Goal: Information Seeking & Learning: Compare options

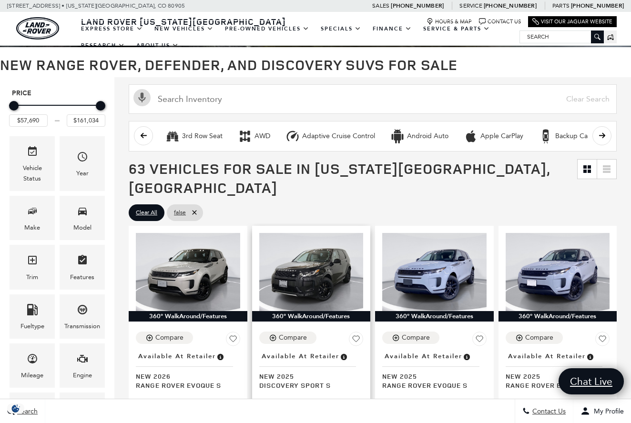
scroll to position [67, 0]
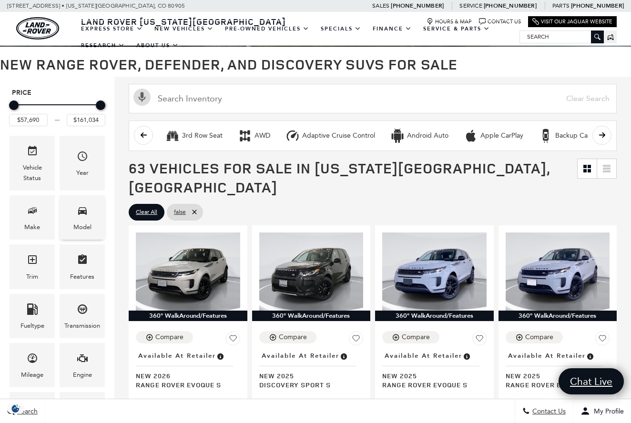
click at [92, 225] on div "Model" at bounding box center [82, 217] width 45 height 44
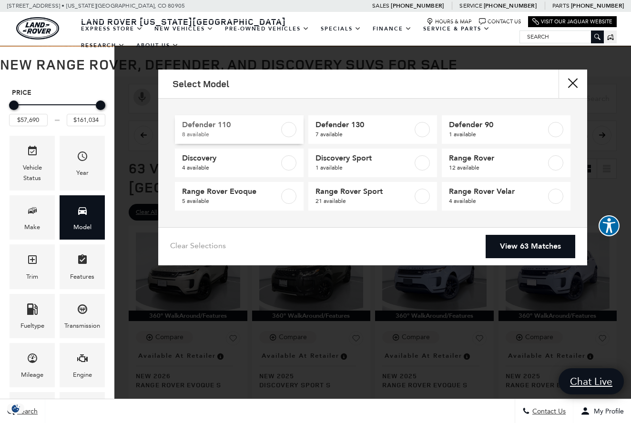
click at [292, 130] on label at bounding box center [288, 129] width 15 height 15
type input "$81,974"
type input "$125,234"
checkbox input "true"
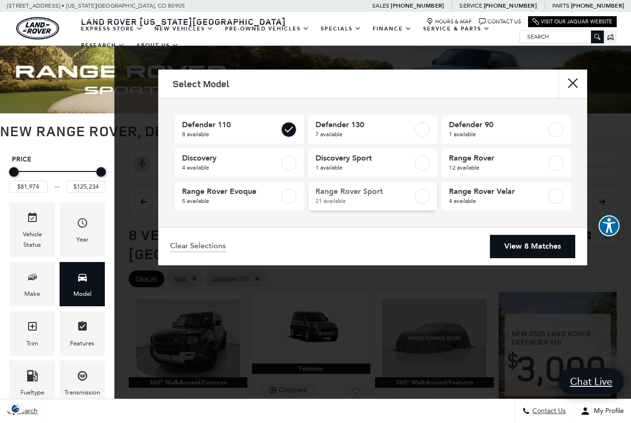
click at [421, 198] on label at bounding box center [422, 196] width 15 height 15
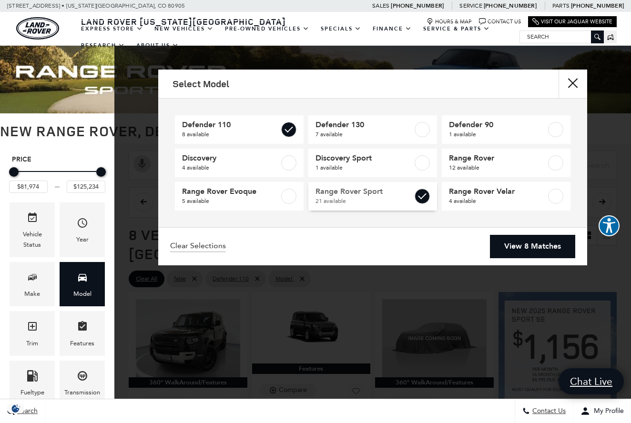
type input "$127,179"
checkbox input "true"
click at [544, 246] on link "View 29 Matches" at bounding box center [531, 246] width 90 height 23
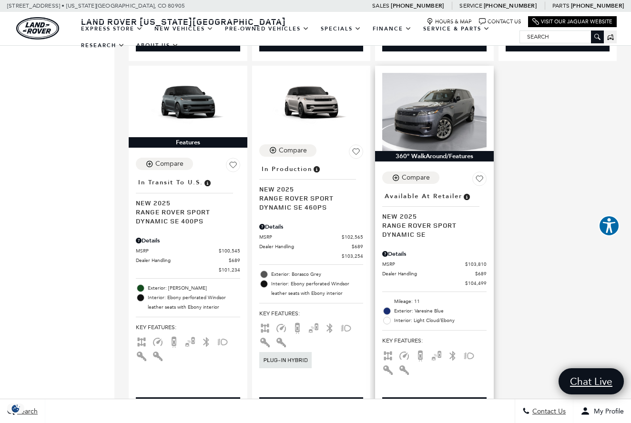
scroll to position [2029, 0]
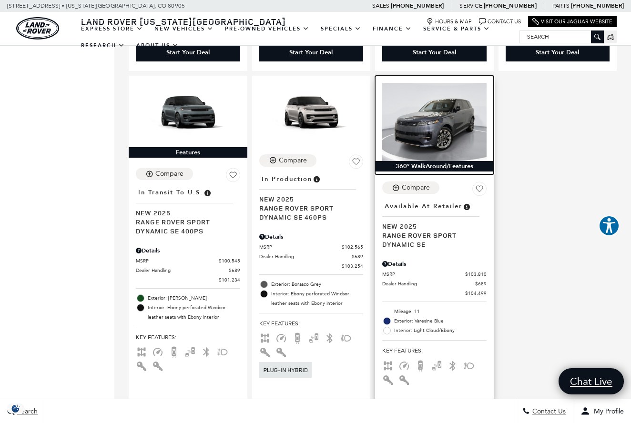
click at [406, 83] on img at bounding box center [434, 122] width 104 height 78
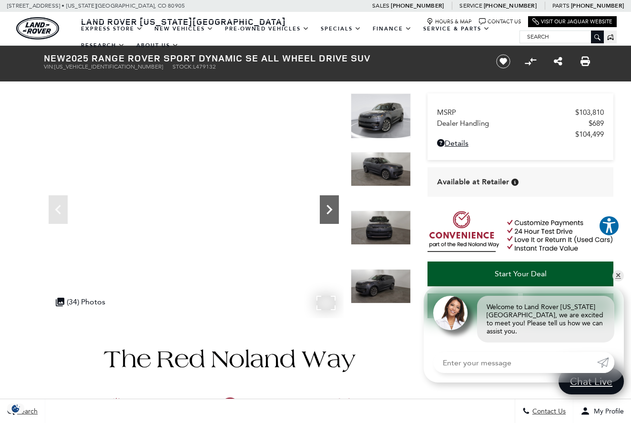
click at [331, 213] on icon "Next" at bounding box center [329, 209] width 19 height 19
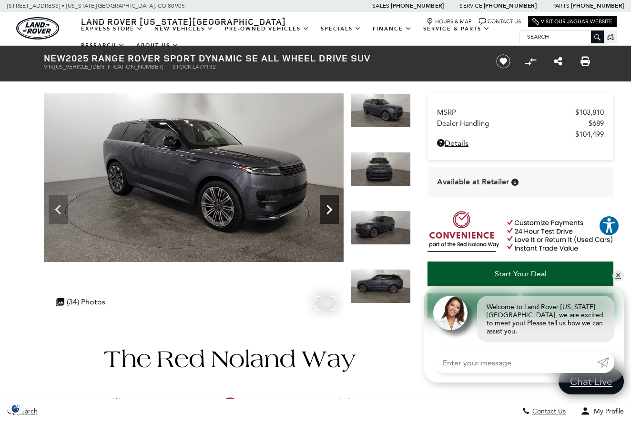
click at [331, 213] on icon "Next" at bounding box center [329, 209] width 19 height 19
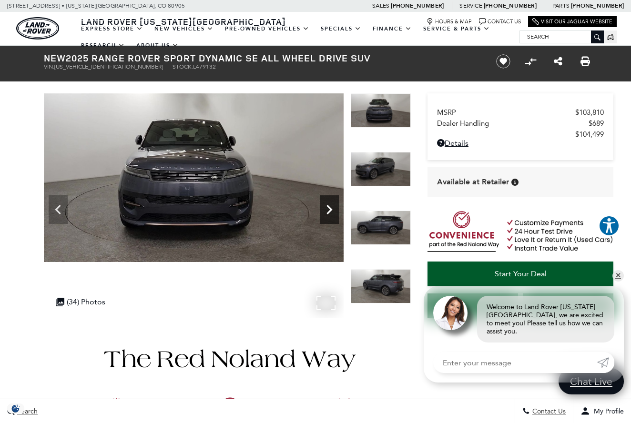
click at [331, 213] on icon "Next" at bounding box center [329, 209] width 19 height 19
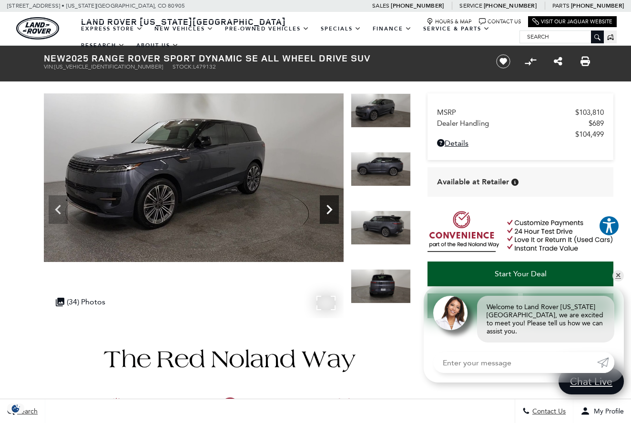
click at [331, 213] on icon "Next" at bounding box center [329, 209] width 19 height 19
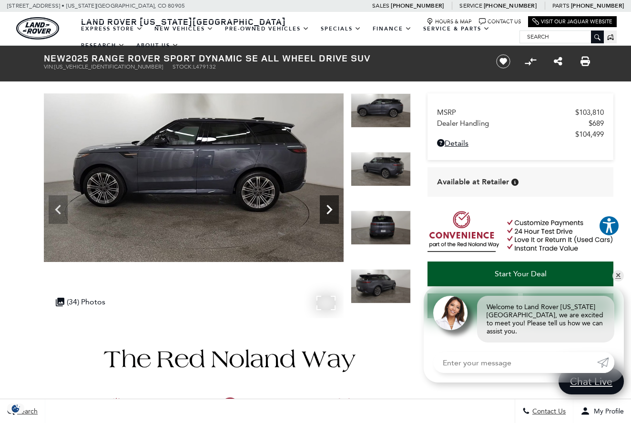
click at [331, 213] on icon "Next" at bounding box center [329, 209] width 19 height 19
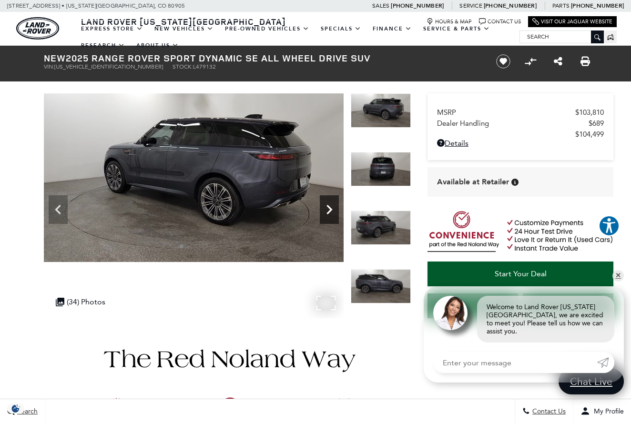
click at [331, 213] on icon "Next" at bounding box center [329, 209] width 19 height 19
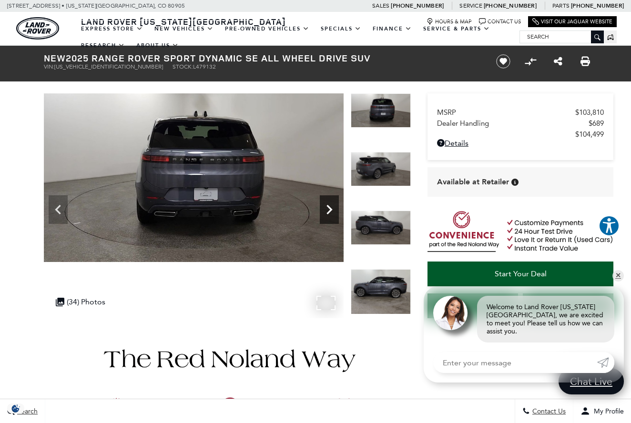
click at [331, 213] on icon "Next" at bounding box center [329, 209] width 19 height 19
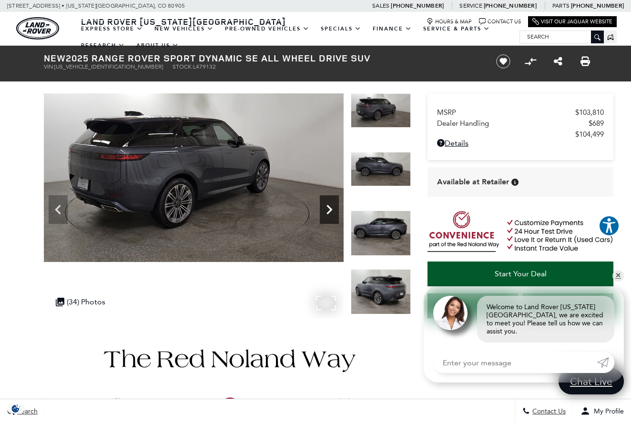
click at [331, 213] on icon "Next" at bounding box center [329, 209] width 19 height 19
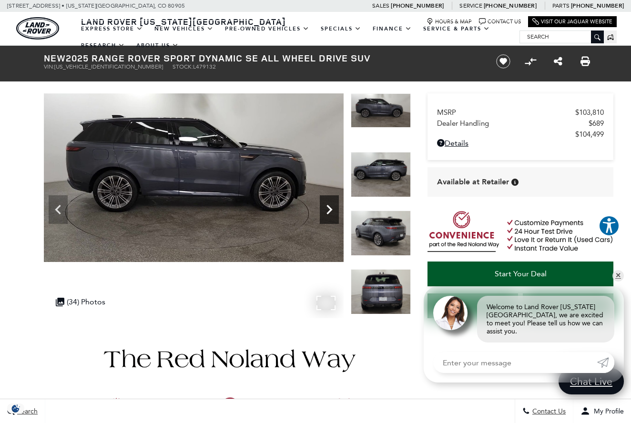
click at [331, 213] on icon "Next" at bounding box center [329, 209] width 19 height 19
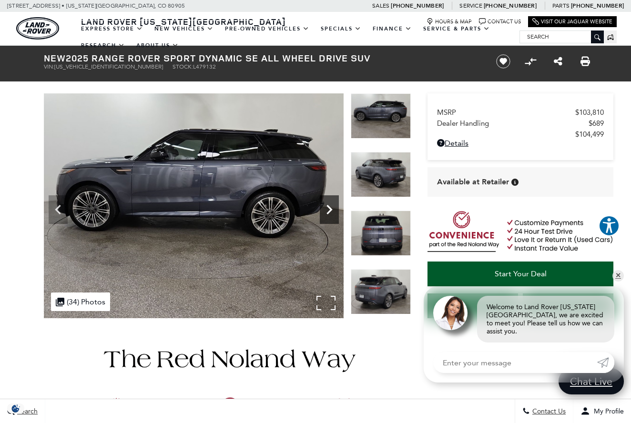
click at [331, 213] on icon "Next" at bounding box center [329, 209] width 19 height 19
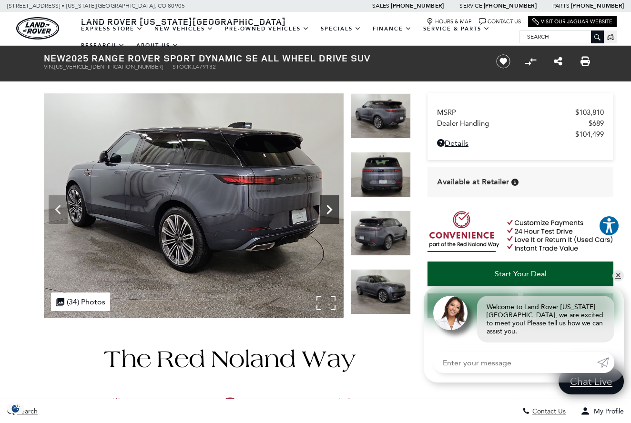
click at [331, 213] on icon "Next" at bounding box center [329, 209] width 19 height 19
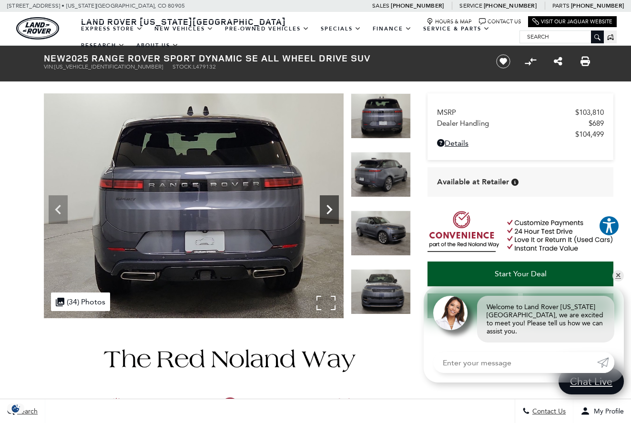
click at [331, 213] on icon "Next" at bounding box center [329, 209] width 19 height 19
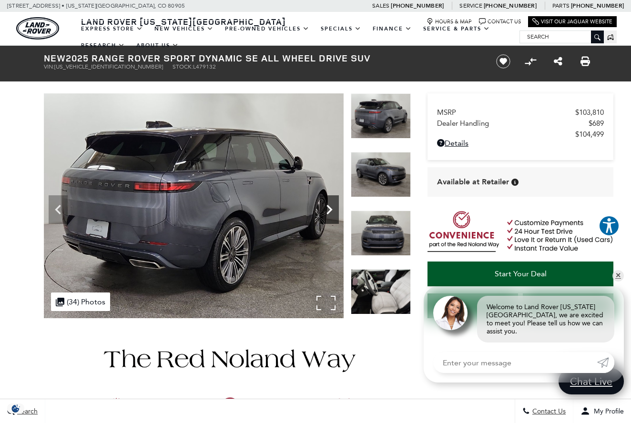
click at [327, 207] on icon "Next" at bounding box center [329, 209] width 19 height 19
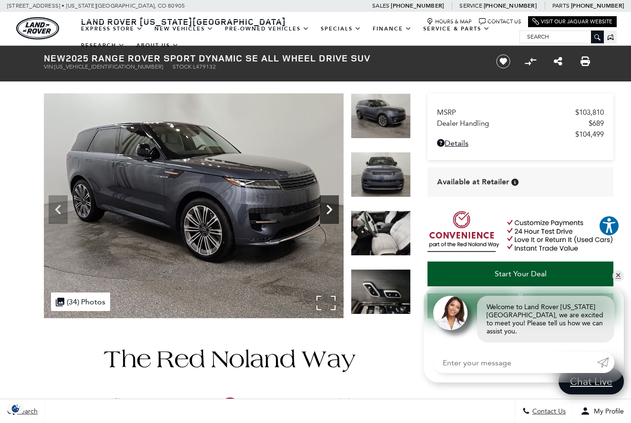
click at [327, 207] on icon "Next" at bounding box center [329, 209] width 19 height 19
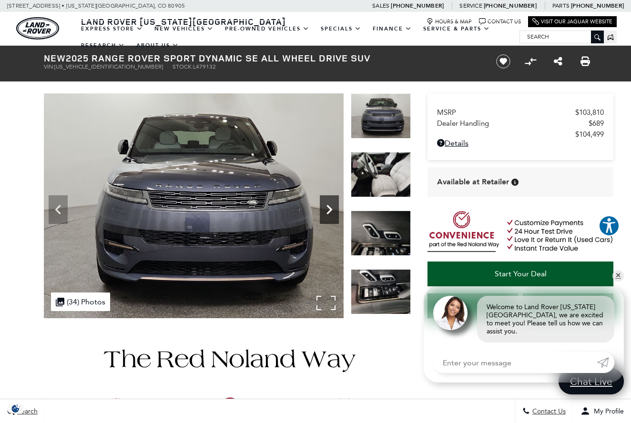
click at [327, 207] on icon "Next" at bounding box center [329, 209] width 19 height 19
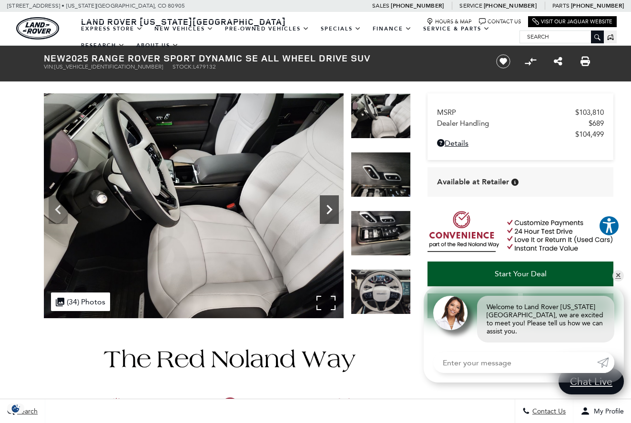
click at [327, 207] on icon "Next" at bounding box center [329, 209] width 19 height 19
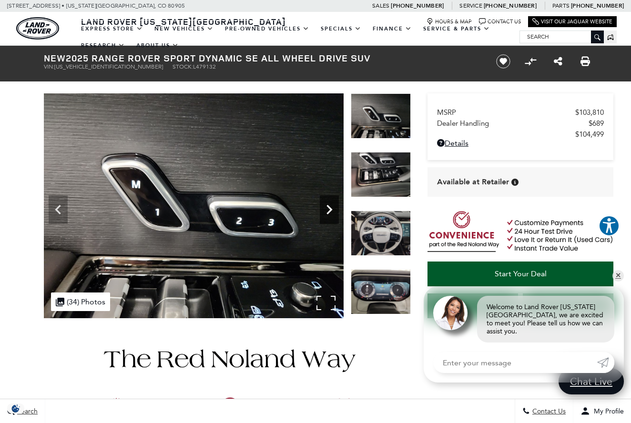
click at [327, 207] on icon "Next" at bounding box center [329, 209] width 19 height 19
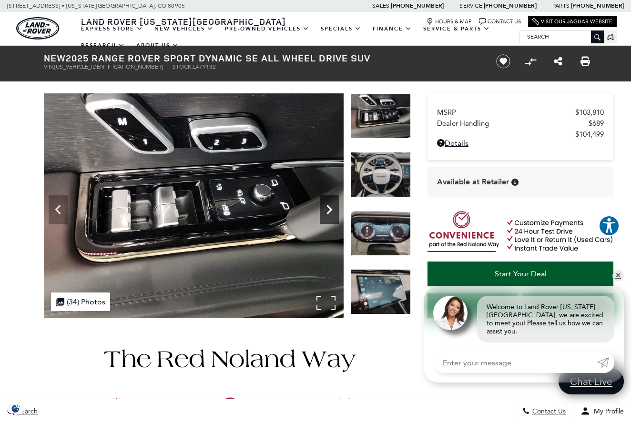
click at [327, 207] on icon "Next" at bounding box center [329, 209] width 19 height 19
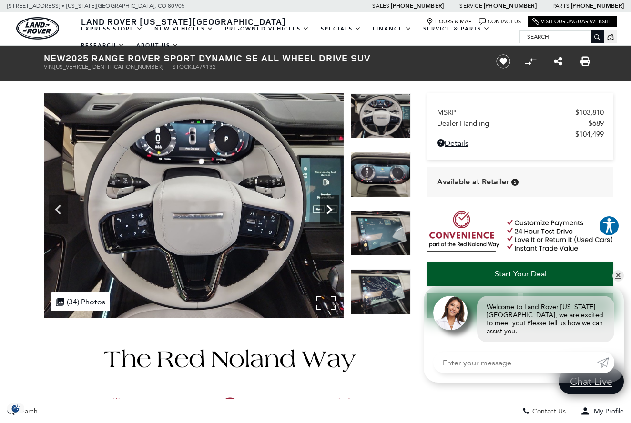
click at [328, 207] on icon "Next" at bounding box center [329, 209] width 19 height 19
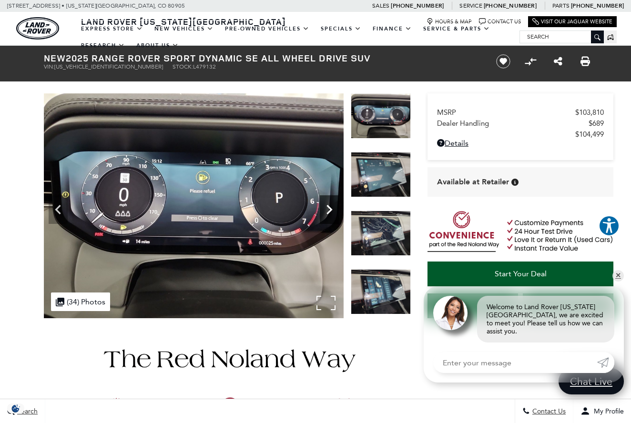
click at [328, 207] on icon "Next" at bounding box center [329, 209] width 19 height 19
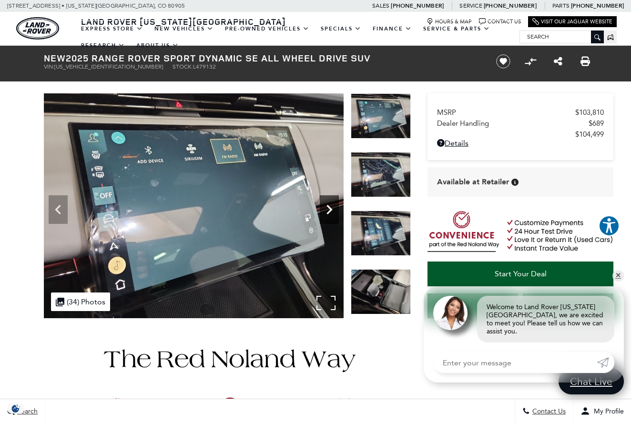
click at [328, 207] on icon "Next" at bounding box center [329, 209] width 19 height 19
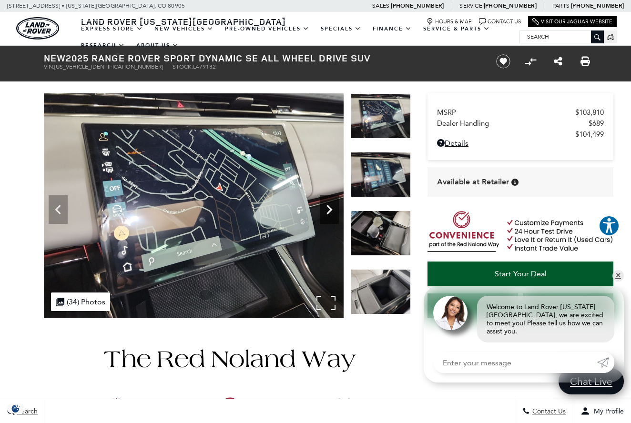
click at [328, 207] on icon "Next" at bounding box center [329, 209] width 19 height 19
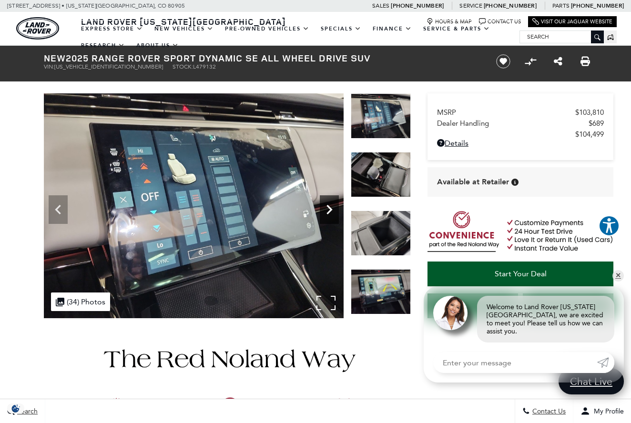
click at [328, 207] on icon "Next" at bounding box center [329, 209] width 19 height 19
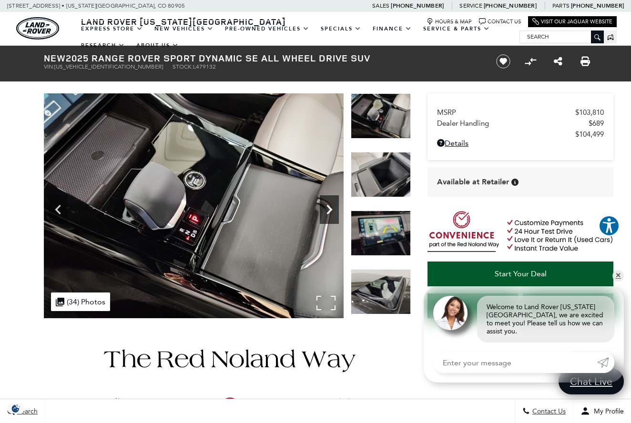
click at [328, 207] on icon "Next" at bounding box center [329, 209] width 19 height 19
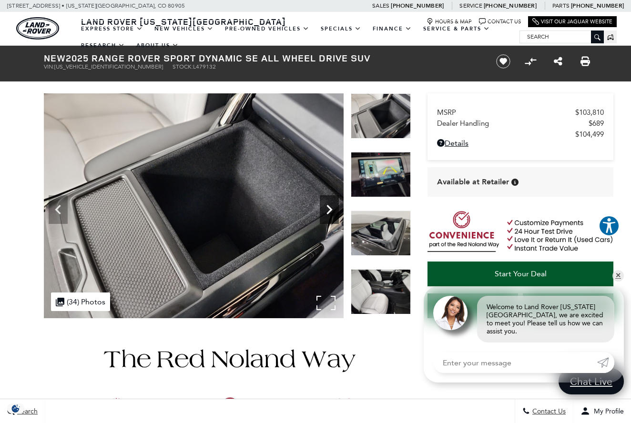
click at [328, 207] on icon "Next" at bounding box center [329, 209] width 19 height 19
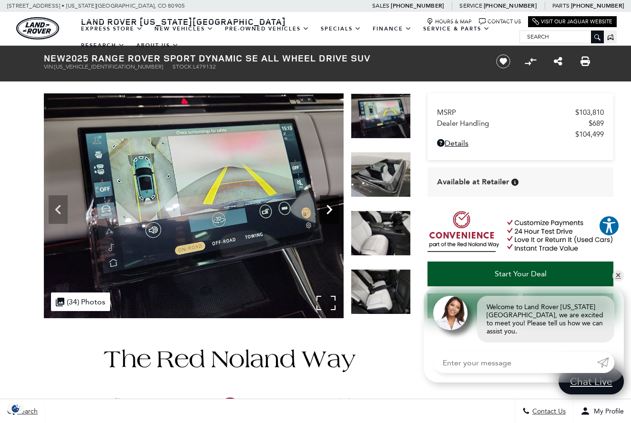
click at [328, 207] on icon "Next" at bounding box center [329, 209] width 19 height 19
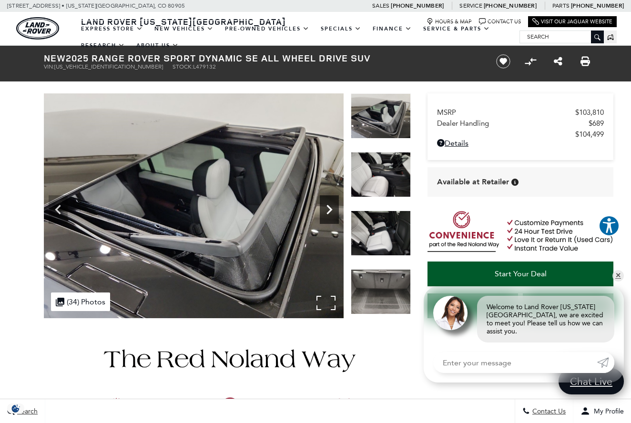
click at [328, 207] on icon "Next" at bounding box center [329, 209] width 19 height 19
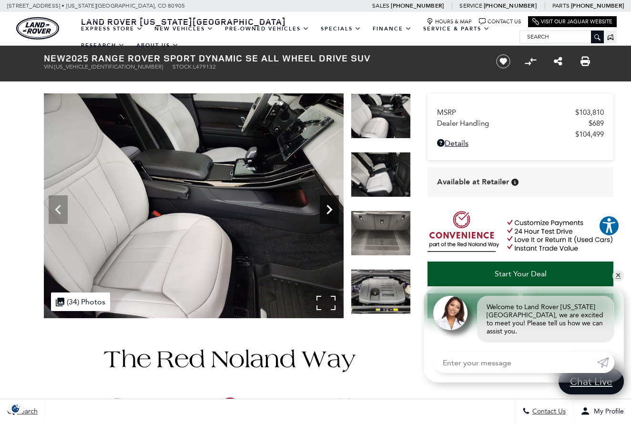
click at [329, 204] on icon "Next" at bounding box center [329, 209] width 19 height 19
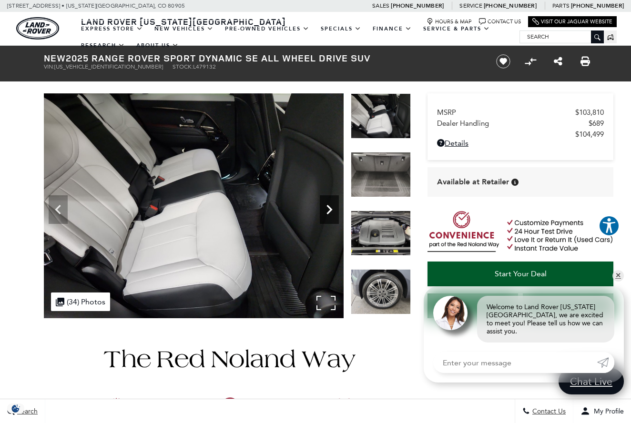
click at [329, 204] on icon "Next" at bounding box center [329, 209] width 19 height 19
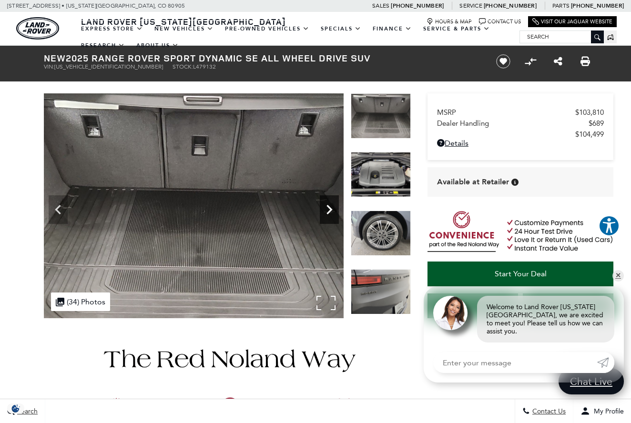
click at [329, 204] on icon "Next" at bounding box center [329, 209] width 19 height 19
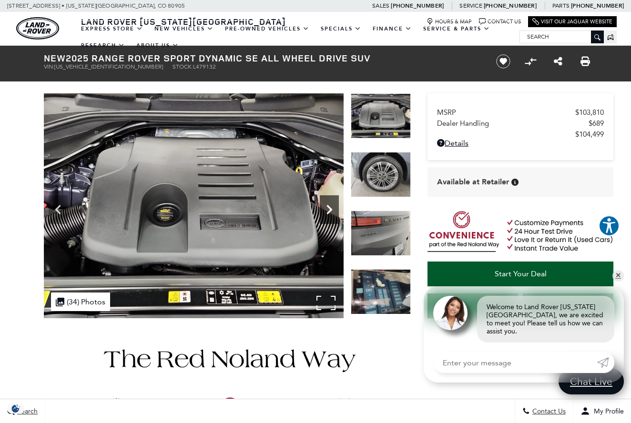
click at [329, 204] on icon "Next" at bounding box center [329, 209] width 19 height 19
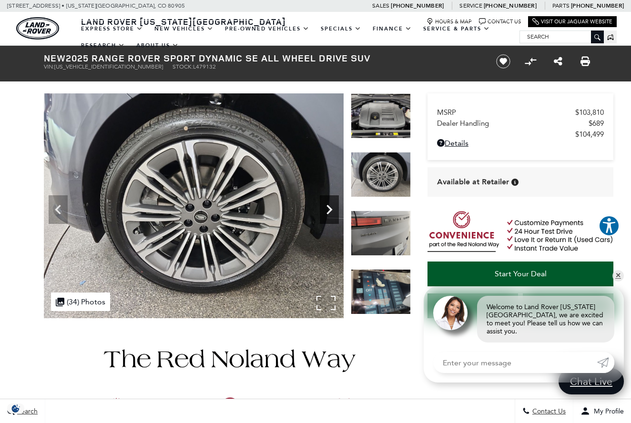
click at [329, 204] on icon "Next" at bounding box center [329, 209] width 19 height 19
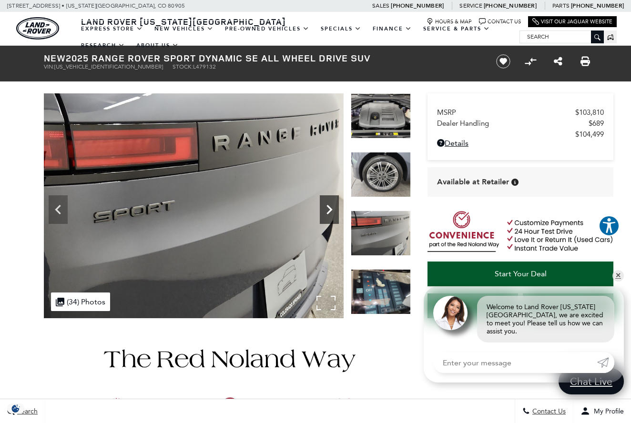
click at [329, 204] on icon "Next" at bounding box center [329, 209] width 19 height 19
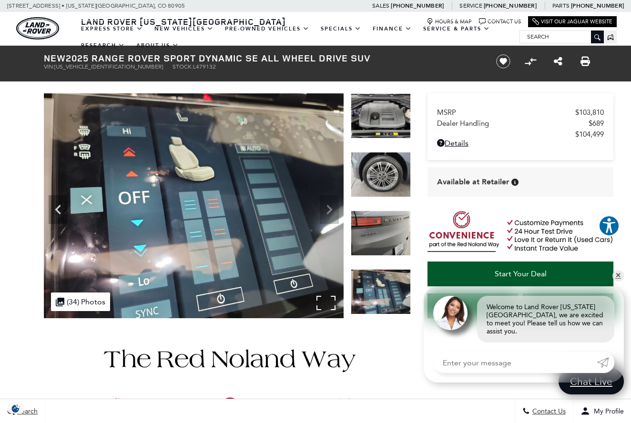
click at [329, 204] on img at bounding box center [194, 205] width 300 height 225
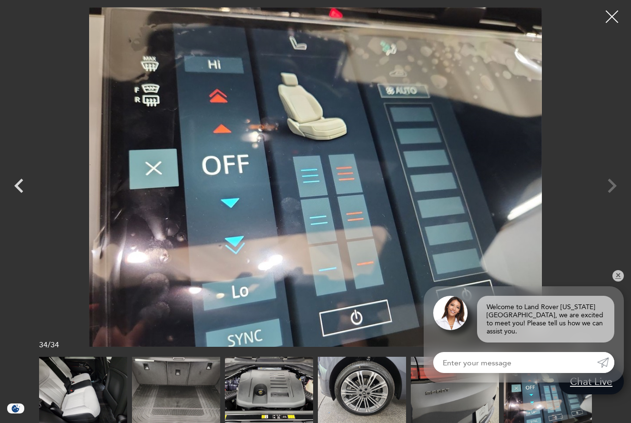
click at [607, 23] on div at bounding box center [612, 16] width 25 height 25
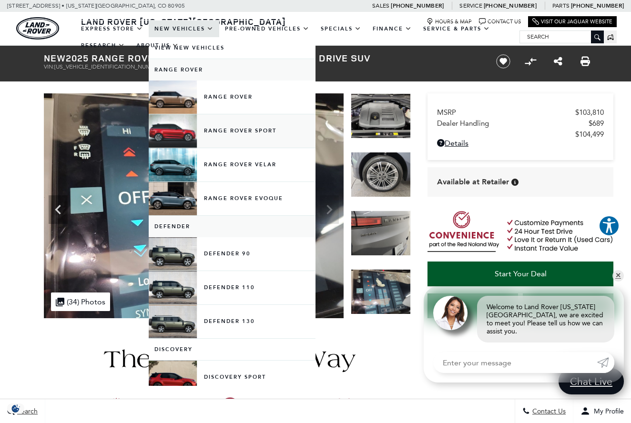
click at [249, 141] on link "Range Rover Sport" at bounding box center [232, 130] width 167 height 33
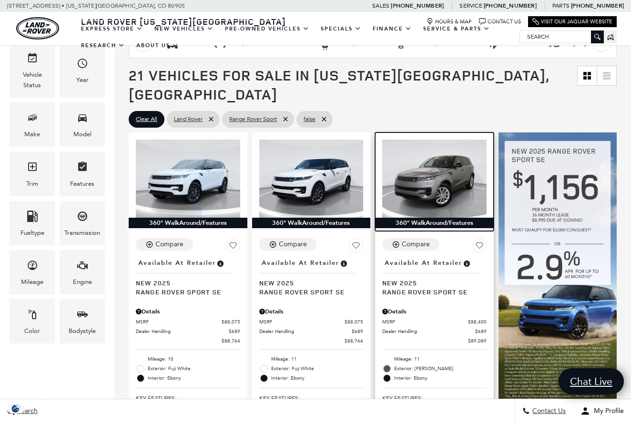
click at [448, 166] on img at bounding box center [434, 179] width 104 height 78
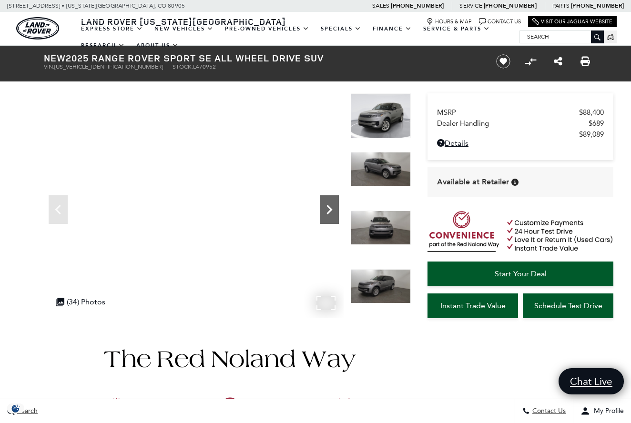
click at [331, 206] on icon "Next" at bounding box center [329, 209] width 19 height 19
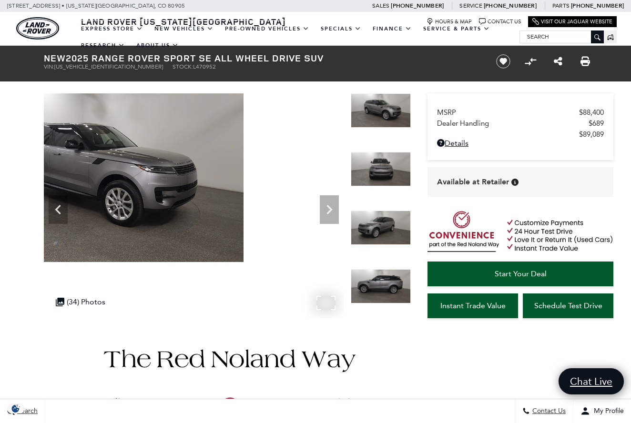
click at [244, 184] on img at bounding box center [94, 177] width 300 height 169
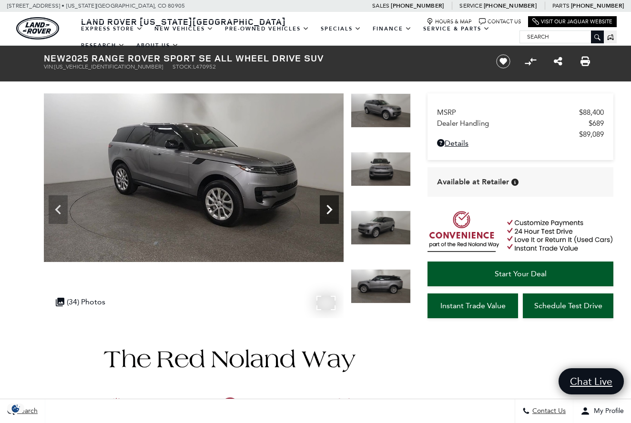
click at [327, 213] on icon "Next" at bounding box center [329, 209] width 19 height 19
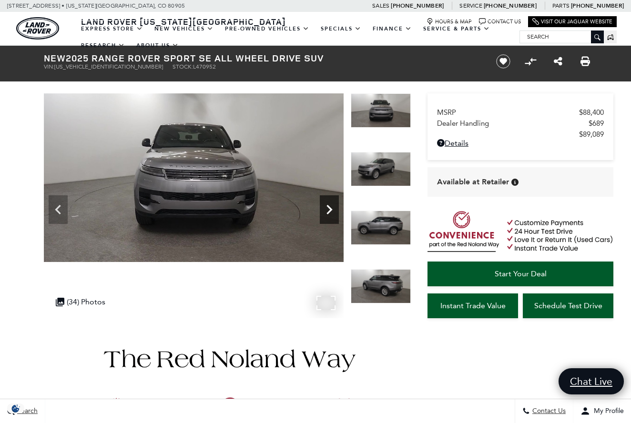
click at [327, 213] on icon "Next" at bounding box center [329, 209] width 19 height 19
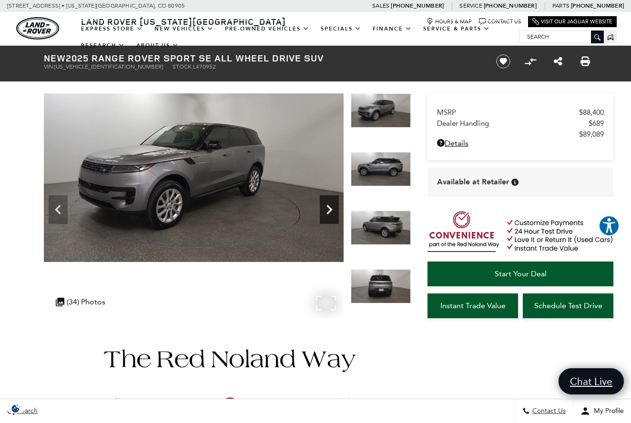
click at [327, 213] on icon "Next" at bounding box center [329, 209] width 19 height 19
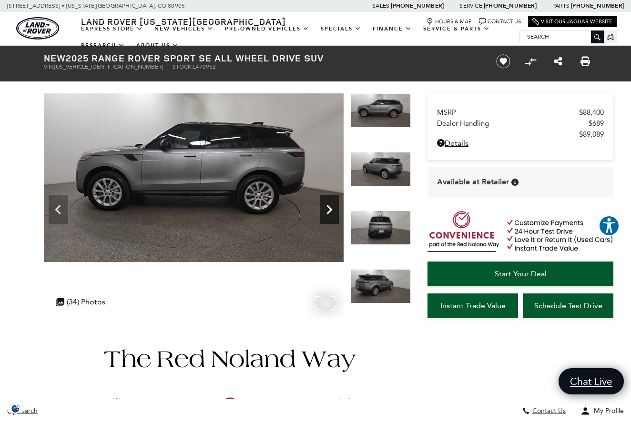
click at [327, 213] on icon "Next" at bounding box center [329, 209] width 19 height 19
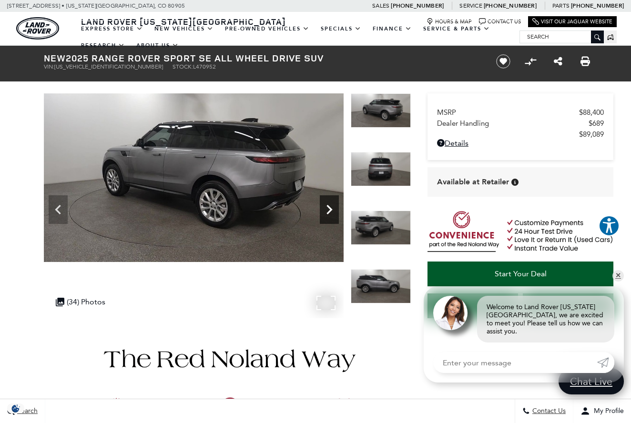
click at [327, 213] on icon "Next" at bounding box center [329, 209] width 19 height 19
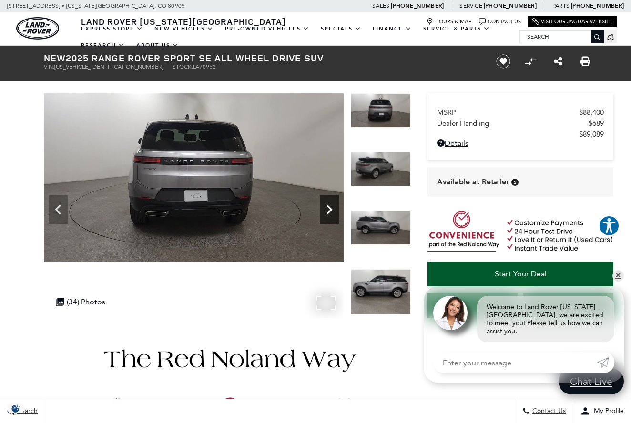
click at [327, 213] on icon "Next" at bounding box center [329, 209] width 19 height 19
click at [326, 205] on icon "Next" at bounding box center [329, 209] width 19 height 19
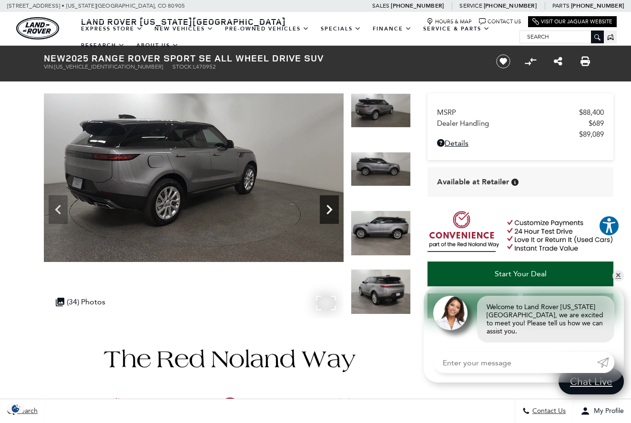
click at [326, 205] on icon "Next" at bounding box center [329, 209] width 19 height 19
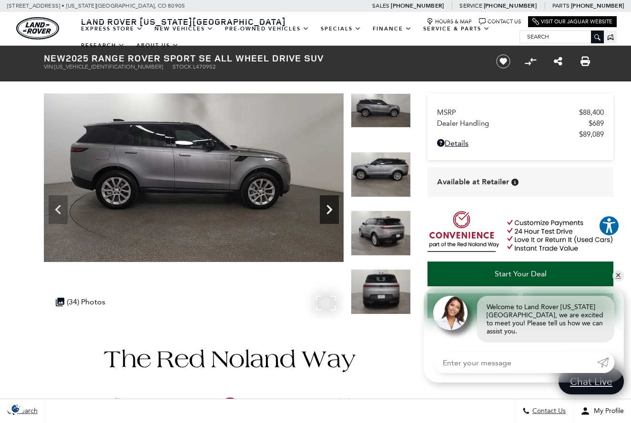
click at [326, 205] on icon "Next" at bounding box center [329, 209] width 19 height 19
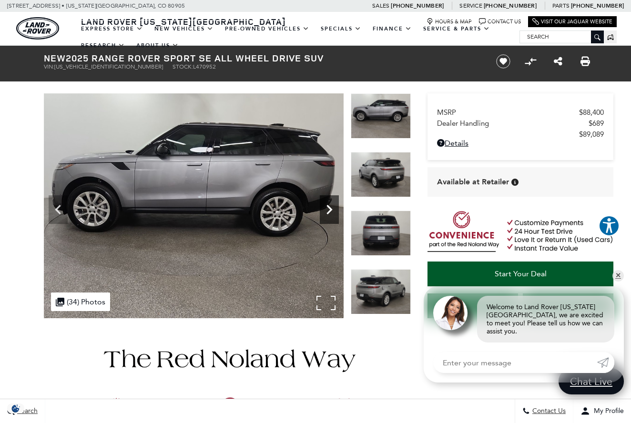
click at [326, 204] on icon "Next" at bounding box center [329, 209] width 19 height 19
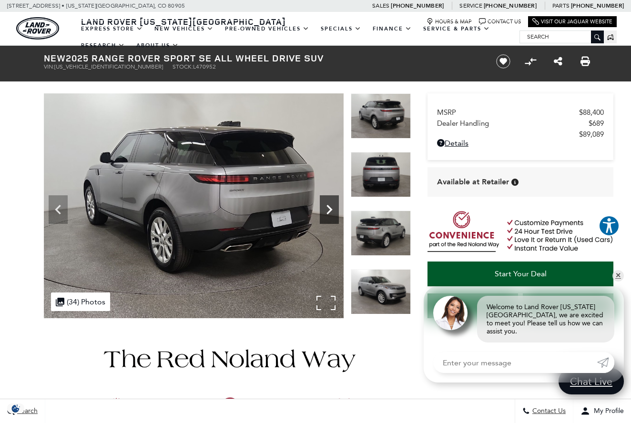
click at [325, 205] on icon "Next" at bounding box center [329, 209] width 19 height 19
click at [321, 200] on div "Next" at bounding box center [329, 209] width 19 height 29
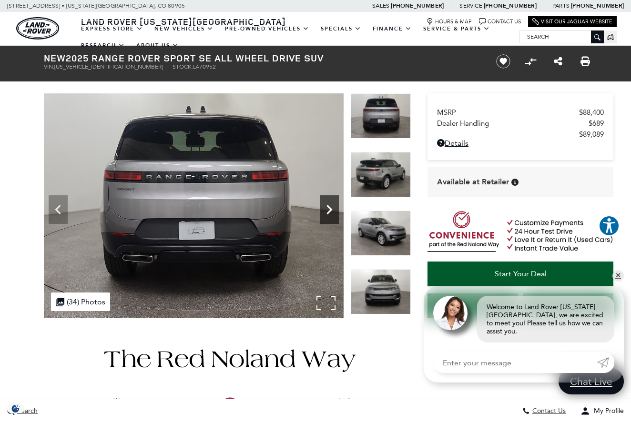
click at [321, 200] on div "Next" at bounding box center [329, 209] width 19 height 29
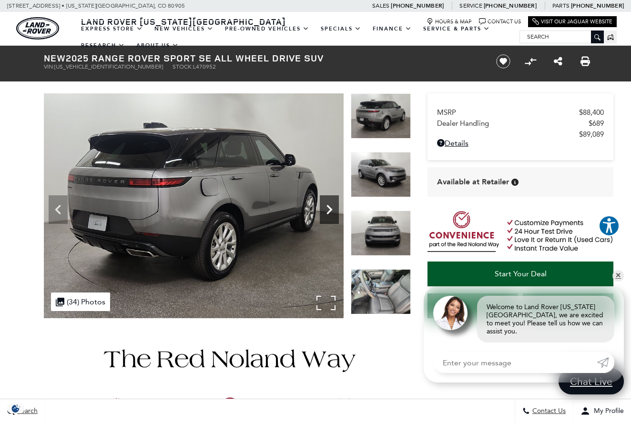
click at [323, 200] on icon "Next" at bounding box center [329, 209] width 19 height 19
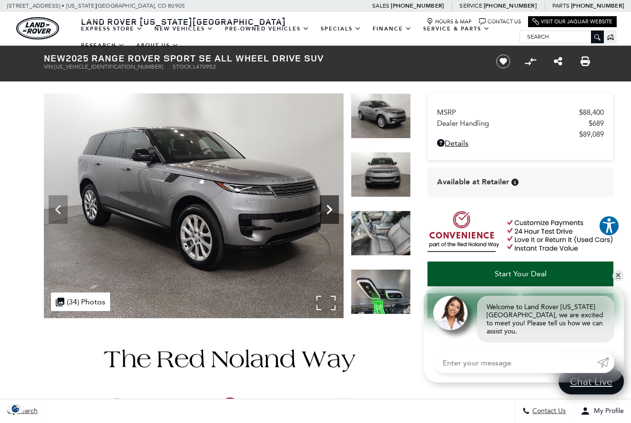
click at [323, 200] on icon "Next" at bounding box center [329, 209] width 19 height 19
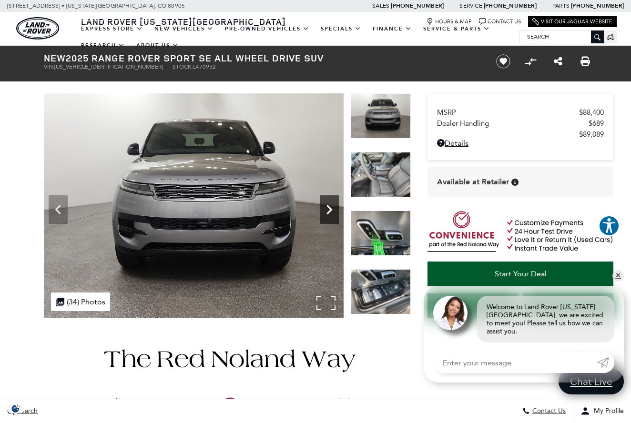
click at [323, 200] on icon "Next" at bounding box center [329, 209] width 19 height 19
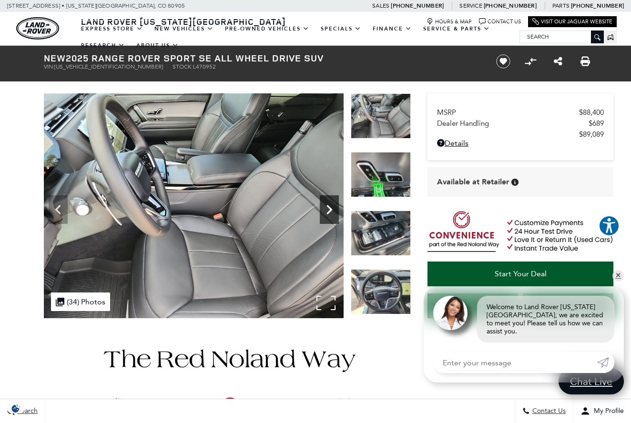
click at [322, 200] on icon "Next" at bounding box center [329, 209] width 19 height 19
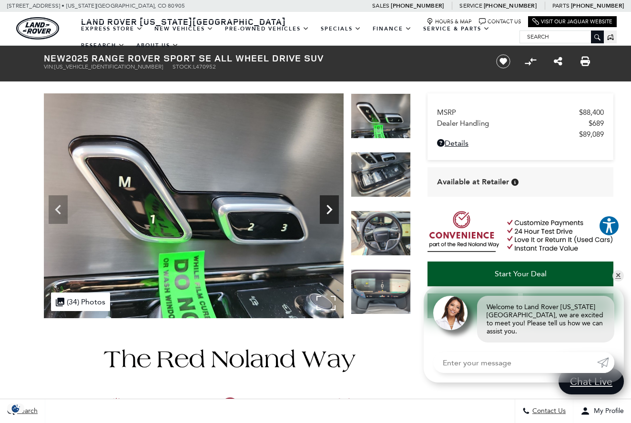
click at [322, 200] on icon "Next" at bounding box center [329, 209] width 19 height 19
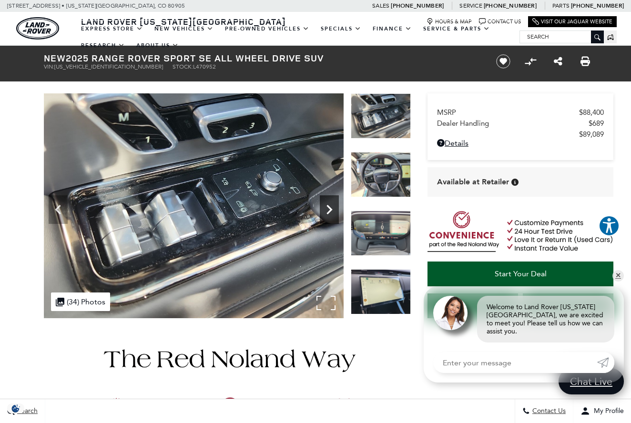
click at [322, 200] on icon "Next" at bounding box center [329, 209] width 19 height 19
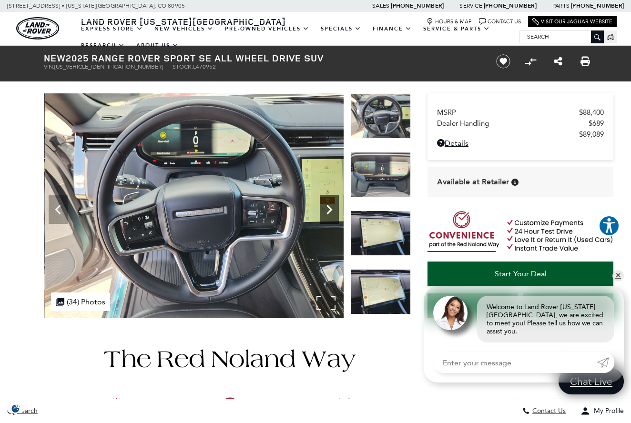
click at [324, 200] on icon "Next" at bounding box center [329, 209] width 19 height 19
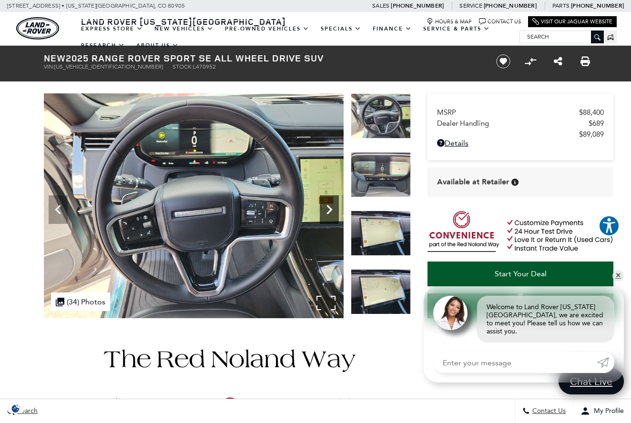
click at [324, 200] on icon "Next" at bounding box center [329, 209] width 19 height 19
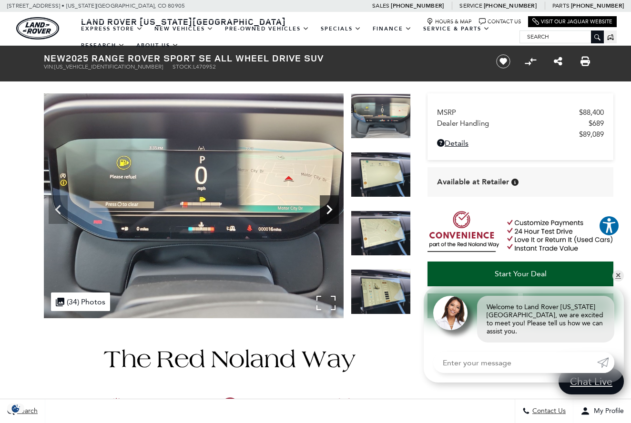
click at [324, 200] on icon "Next" at bounding box center [329, 209] width 19 height 19
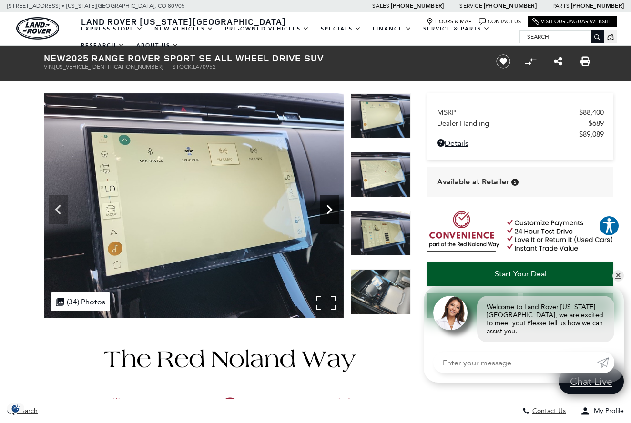
click at [324, 200] on icon "Next" at bounding box center [329, 209] width 19 height 19
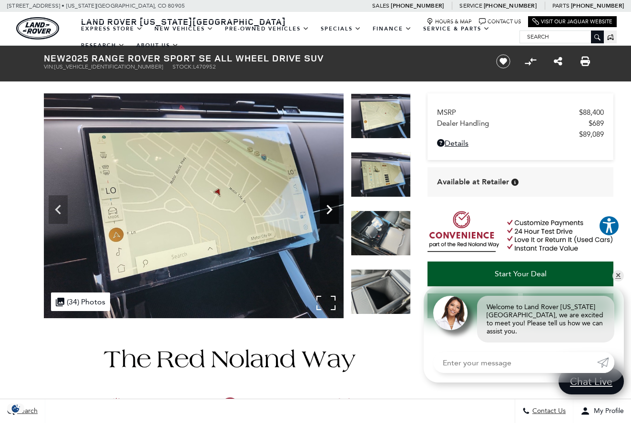
click at [324, 200] on icon "Next" at bounding box center [329, 209] width 19 height 19
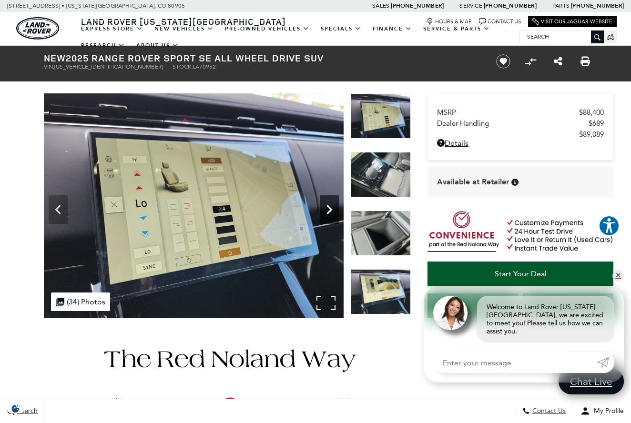
click at [324, 200] on icon "Next" at bounding box center [329, 209] width 19 height 19
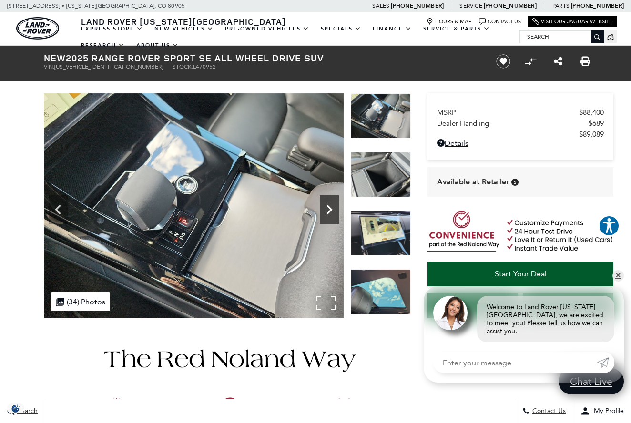
click at [324, 200] on icon "Next" at bounding box center [329, 209] width 19 height 19
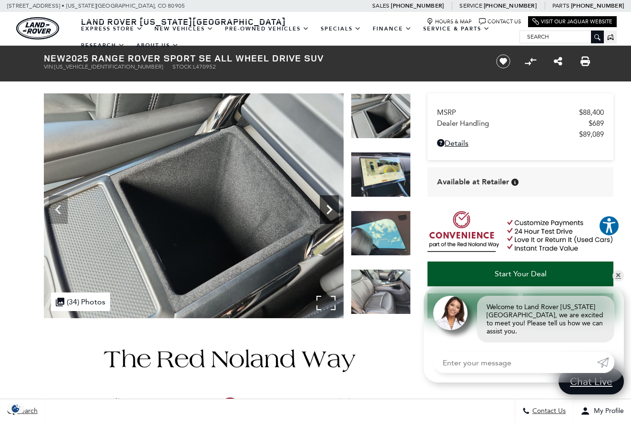
click at [324, 200] on icon "Next" at bounding box center [329, 209] width 19 height 19
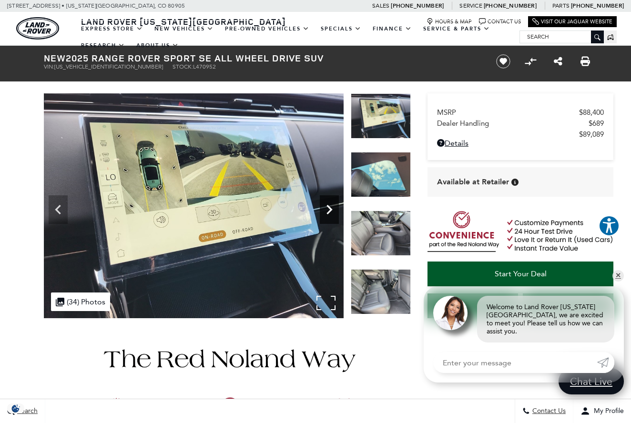
click at [324, 200] on icon "Next" at bounding box center [329, 209] width 19 height 19
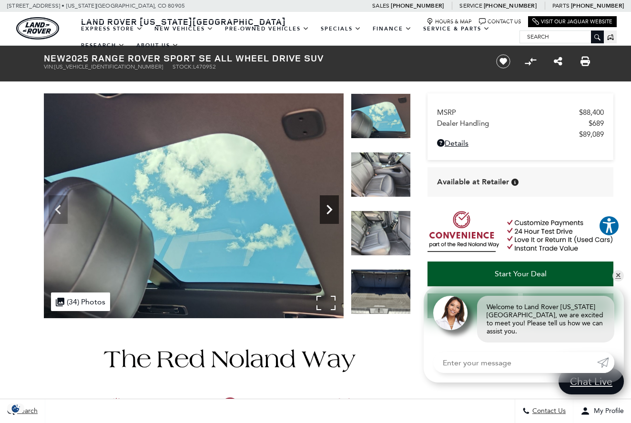
click at [324, 201] on icon "Next" at bounding box center [329, 209] width 19 height 19
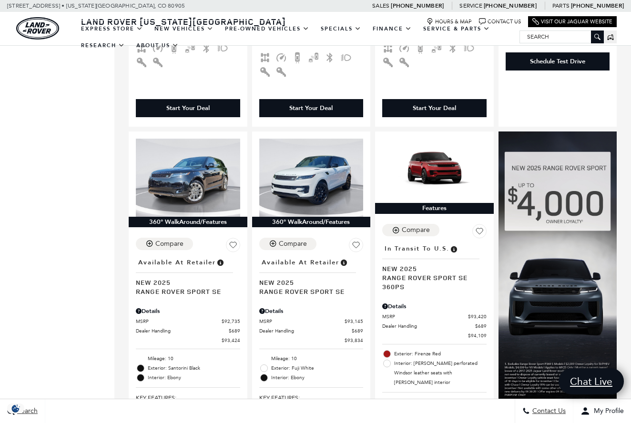
scroll to position [876, 0]
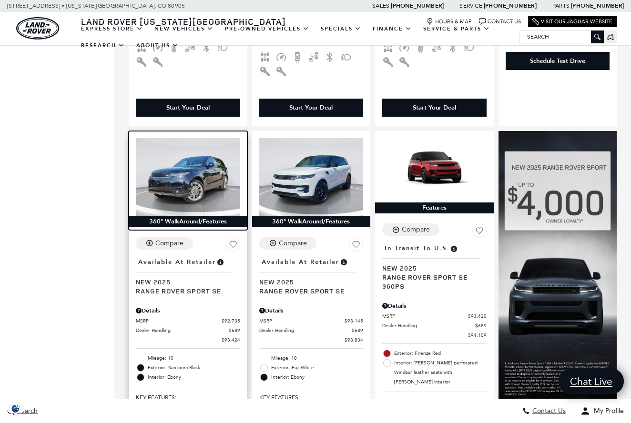
click at [204, 138] on img at bounding box center [188, 177] width 104 height 78
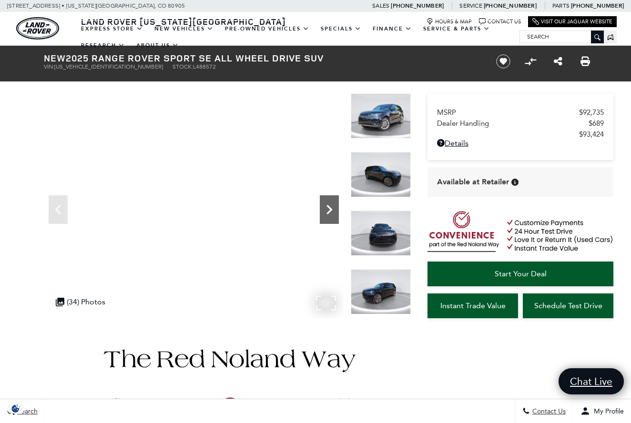
click at [325, 209] on icon "Next" at bounding box center [329, 209] width 19 height 19
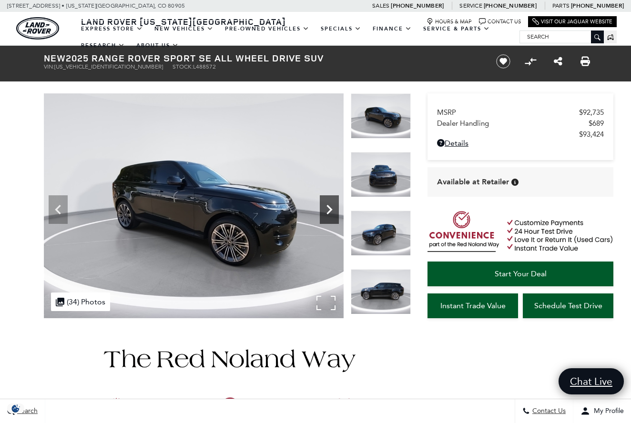
click at [325, 209] on icon "Next" at bounding box center [329, 209] width 19 height 19
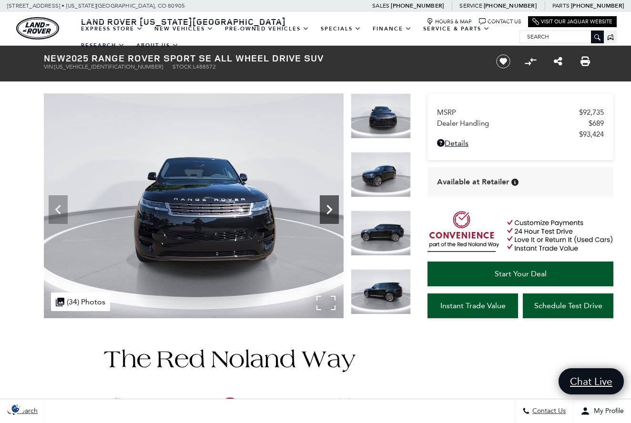
click at [325, 209] on icon "Next" at bounding box center [329, 209] width 19 height 19
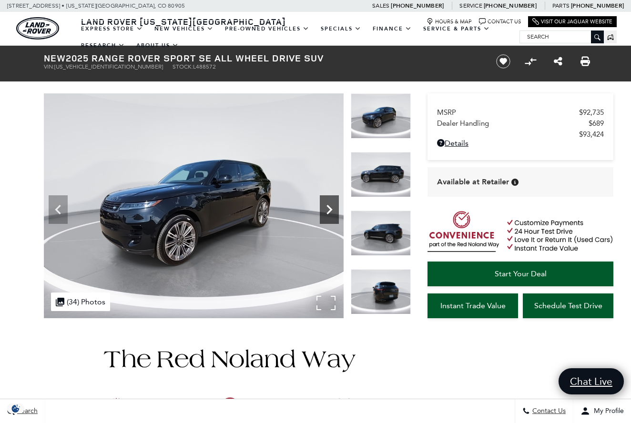
click at [325, 209] on icon "Next" at bounding box center [329, 209] width 19 height 19
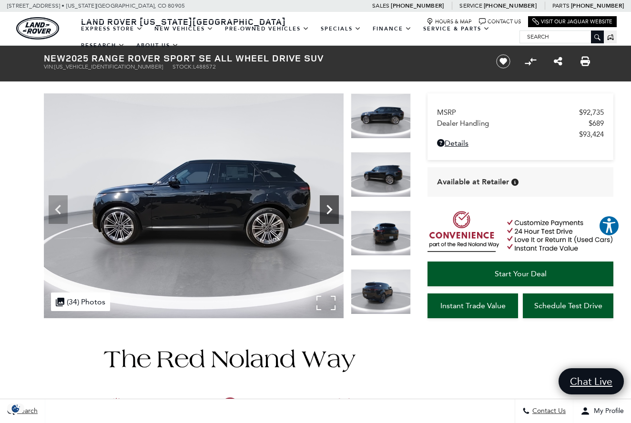
click at [325, 209] on icon "Next" at bounding box center [329, 209] width 19 height 19
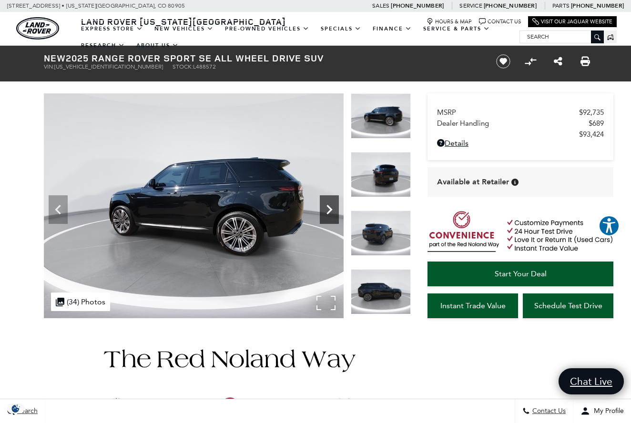
click at [325, 209] on icon "Next" at bounding box center [329, 209] width 19 height 19
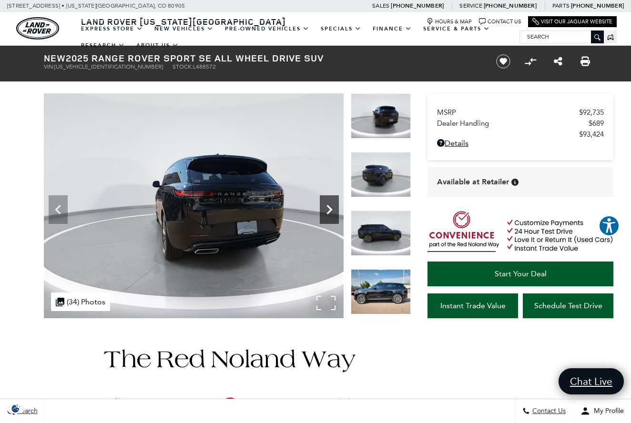
click at [325, 209] on icon "Next" at bounding box center [329, 209] width 19 height 19
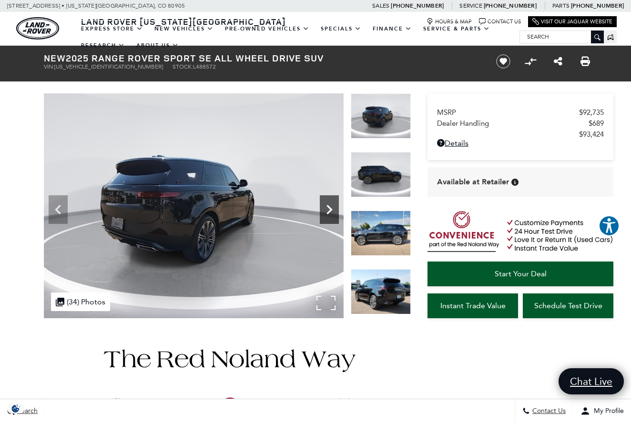
click at [325, 209] on icon "Next" at bounding box center [329, 209] width 19 height 19
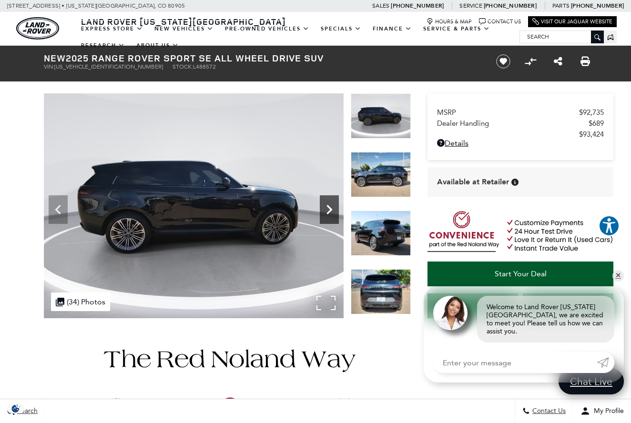
click at [325, 209] on icon "Next" at bounding box center [329, 209] width 19 height 19
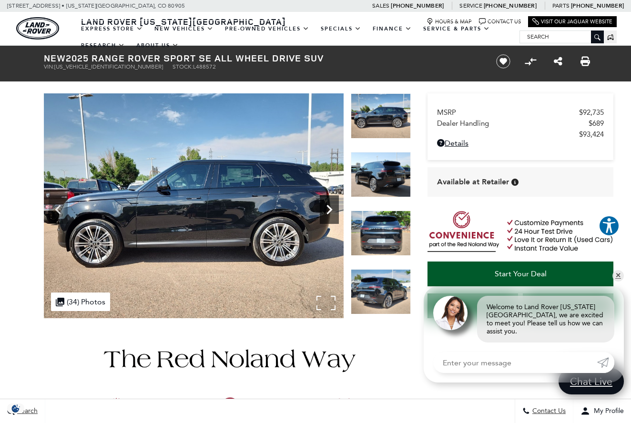
click at [325, 209] on icon "Next" at bounding box center [329, 209] width 19 height 19
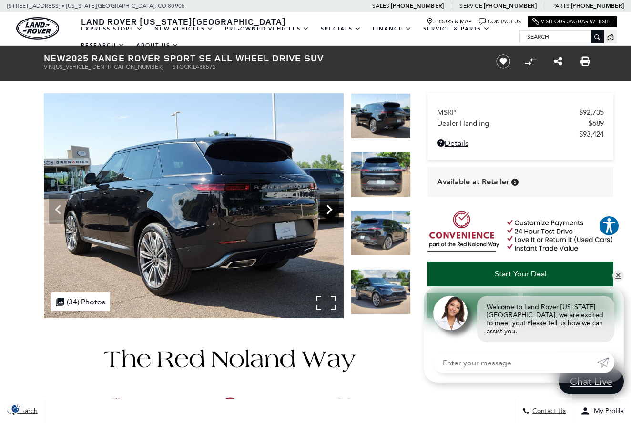
click at [325, 209] on icon "Next" at bounding box center [329, 209] width 19 height 19
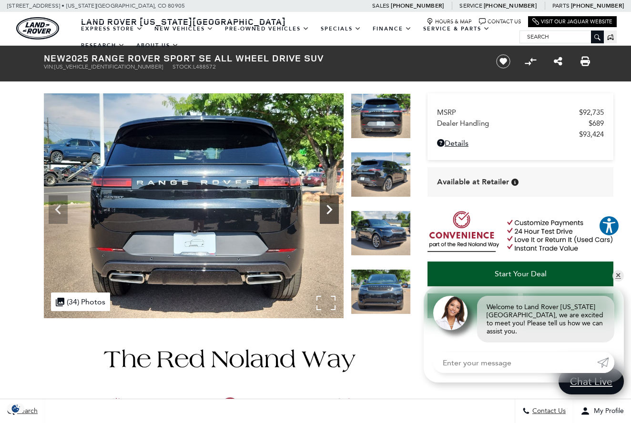
click at [325, 209] on icon "Next" at bounding box center [329, 209] width 19 height 19
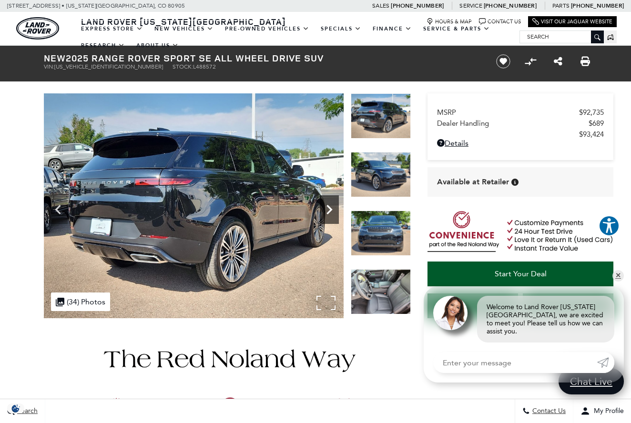
click at [325, 209] on icon "Next" at bounding box center [329, 209] width 19 height 19
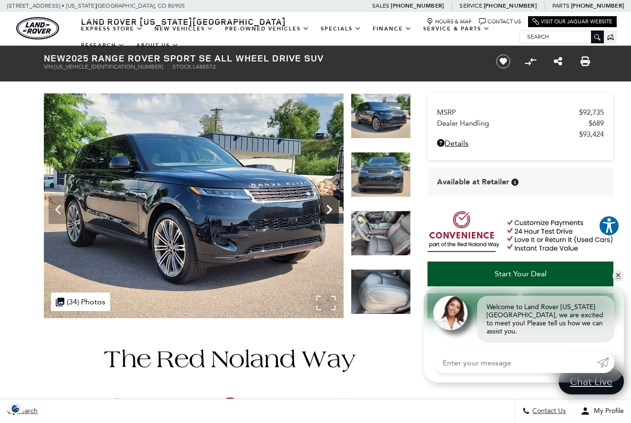
click at [325, 209] on icon "Next" at bounding box center [329, 209] width 19 height 19
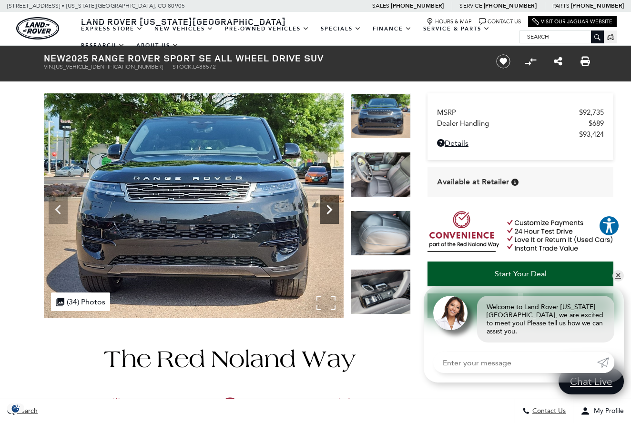
click at [325, 209] on icon "Next" at bounding box center [329, 209] width 19 height 19
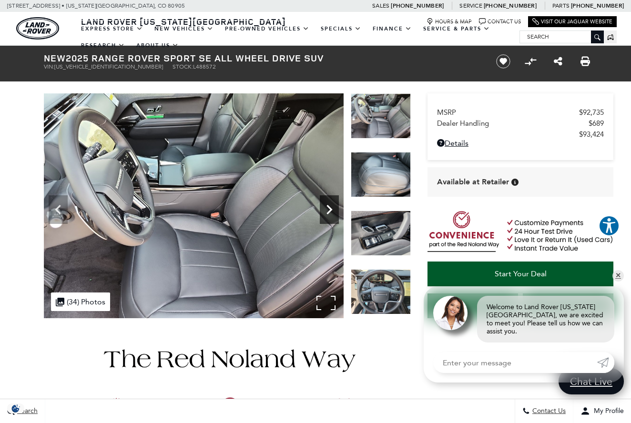
click at [325, 209] on icon "Next" at bounding box center [329, 209] width 19 height 19
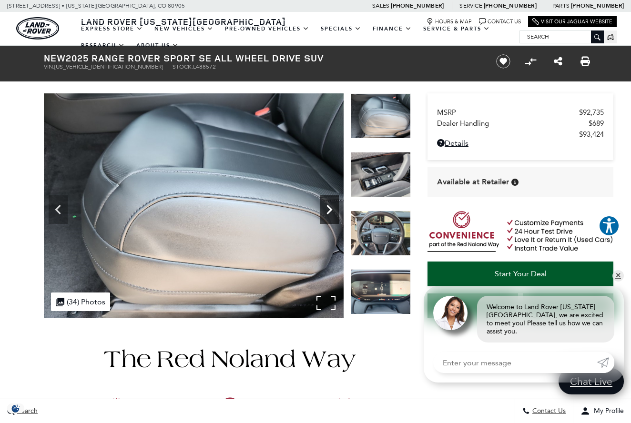
click at [325, 209] on icon "Next" at bounding box center [329, 209] width 19 height 19
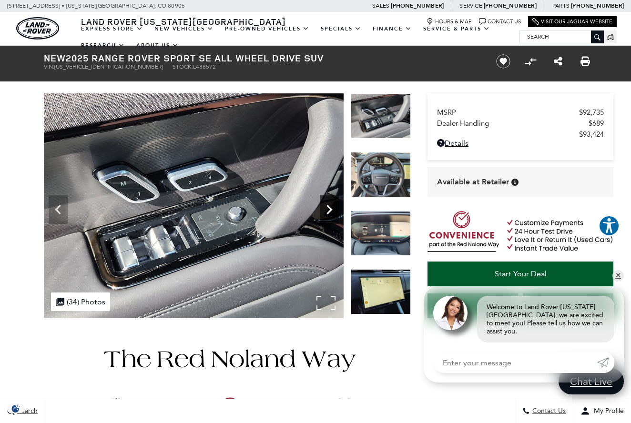
click at [325, 209] on icon "Next" at bounding box center [329, 209] width 19 height 19
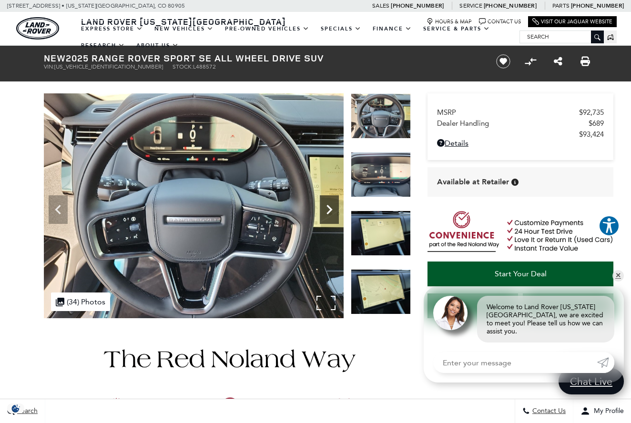
click at [325, 209] on icon "Next" at bounding box center [329, 209] width 19 height 19
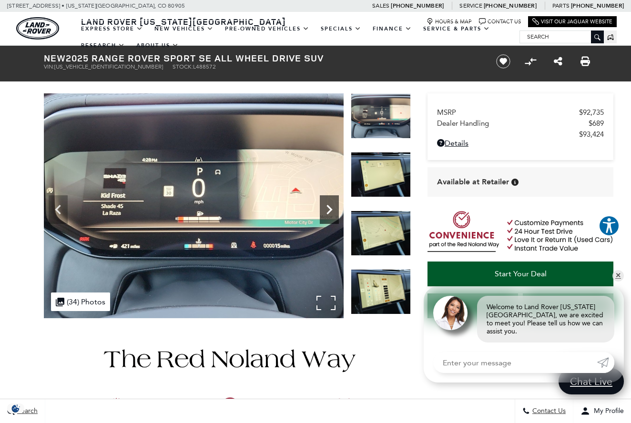
click at [325, 209] on icon "Next" at bounding box center [329, 209] width 19 height 19
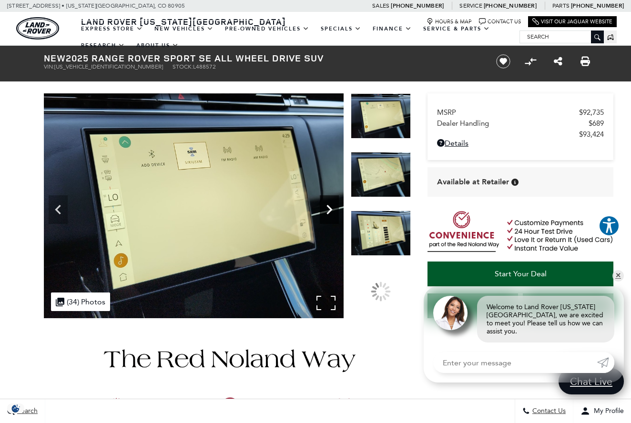
click at [325, 209] on icon "Next" at bounding box center [329, 209] width 19 height 19
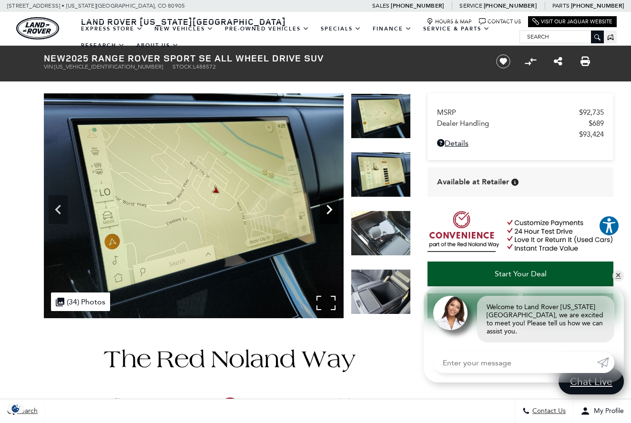
click at [325, 209] on icon "Next" at bounding box center [329, 209] width 19 height 19
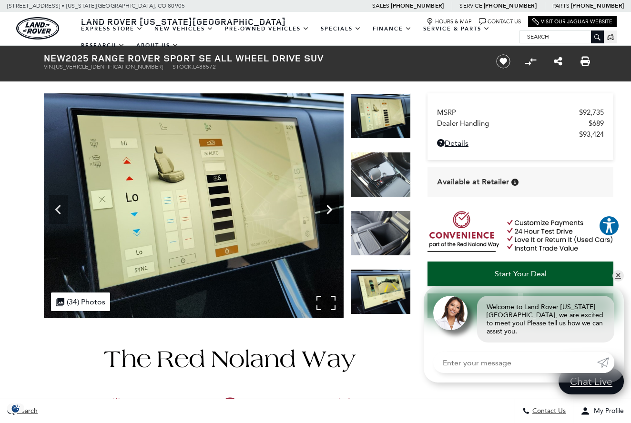
click at [325, 209] on icon "Next" at bounding box center [329, 209] width 19 height 19
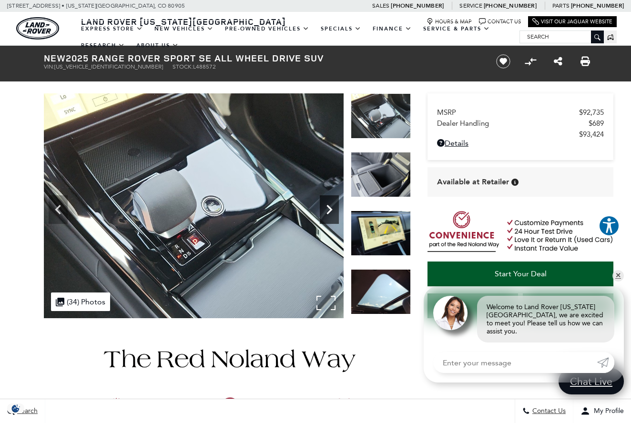
click at [325, 209] on icon "Next" at bounding box center [329, 209] width 19 height 19
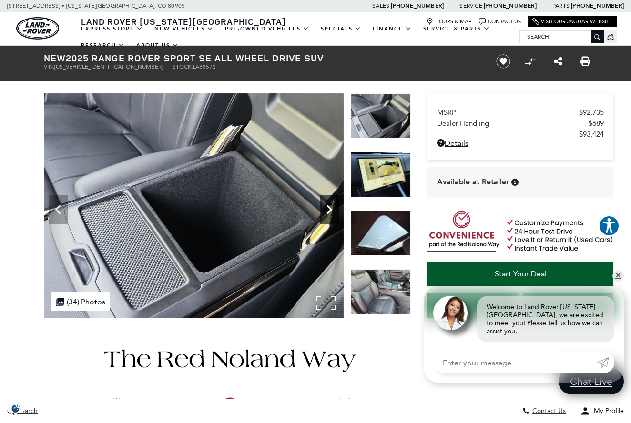
click at [325, 209] on icon "Next" at bounding box center [329, 209] width 19 height 19
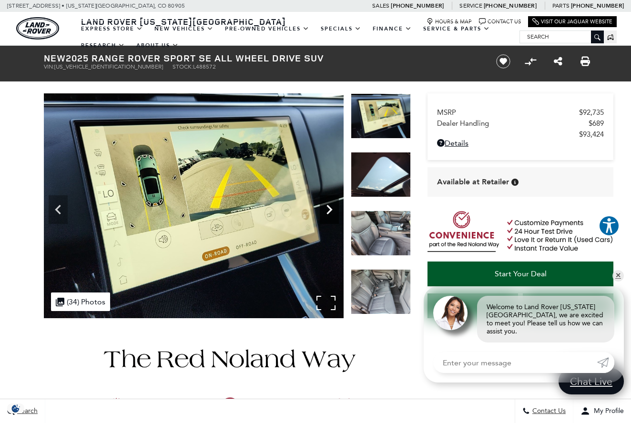
click at [325, 209] on icon "Next" at bounding box center [329, 209] width 19 height 19
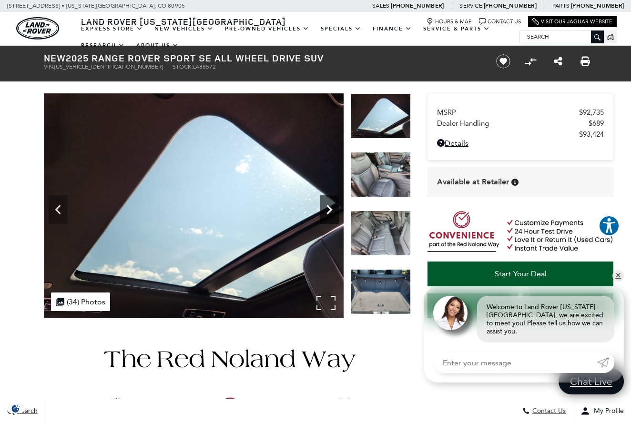
click at [325, 209] on icon "Next" at bounding box center [329, 209] width 19 height 19
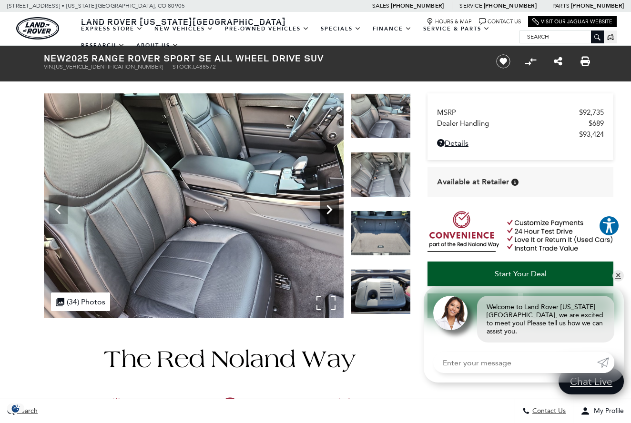
click at [325, 209] on icon "Next" at bounding box center [329, 209] width 19 height 19
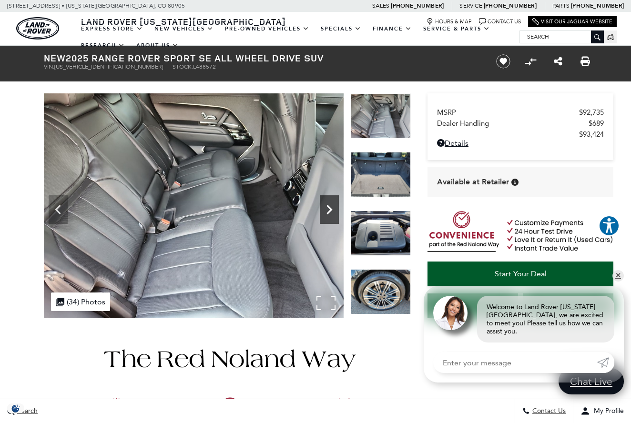
click at [326, 209] on icon "Next" at bounding box center [329, 209] width 19 height 19
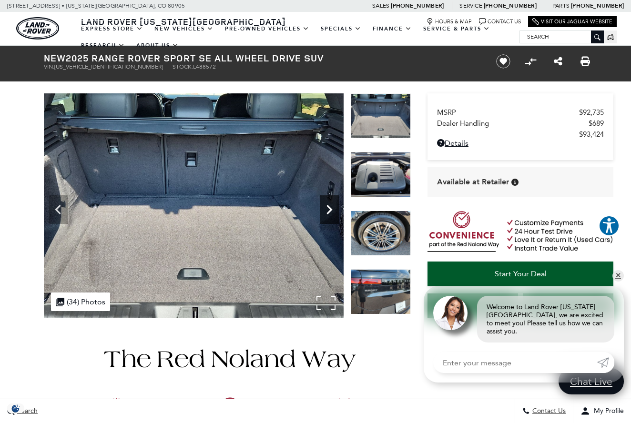
click at [326, 209] on icon "Next" at bounding box center [329, 209] width 19 height 19
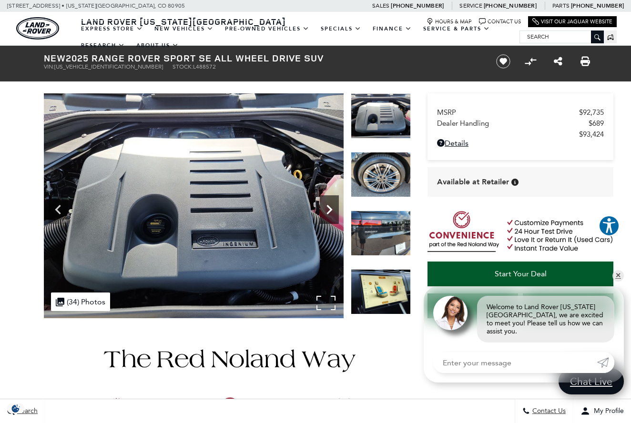
click at [326, 209] on icon "Next" at bounding box center [329, 209] width 19 height 19
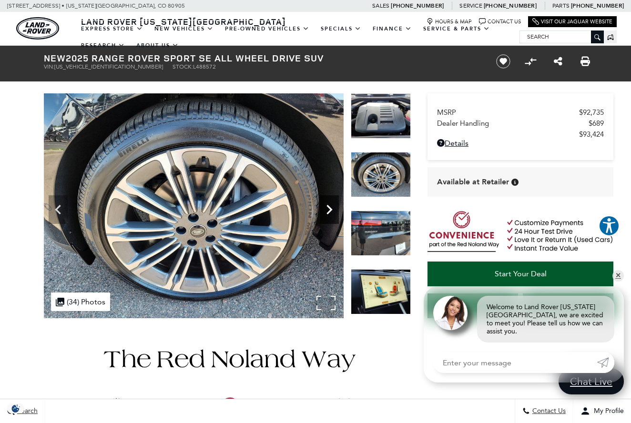
click at [326, 210] on icon "Next" at bounding box center [329, 209] width 19 height 19
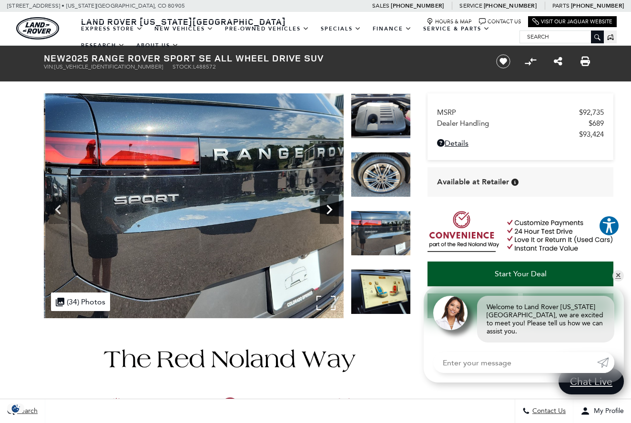
click at [327, 211] on icon "Next" at bounding box center [329, 209] width 19 height 19
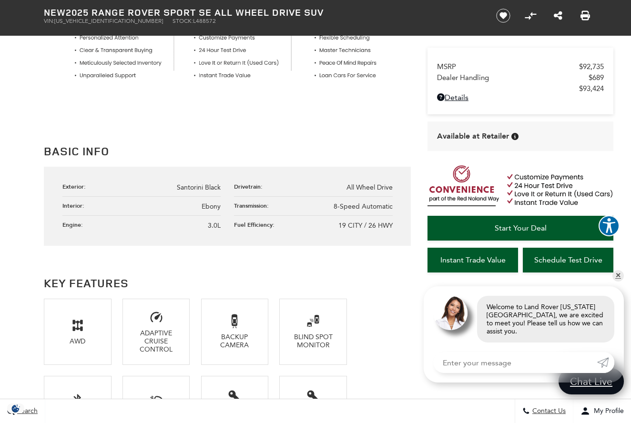
scroll to position [433, 0]
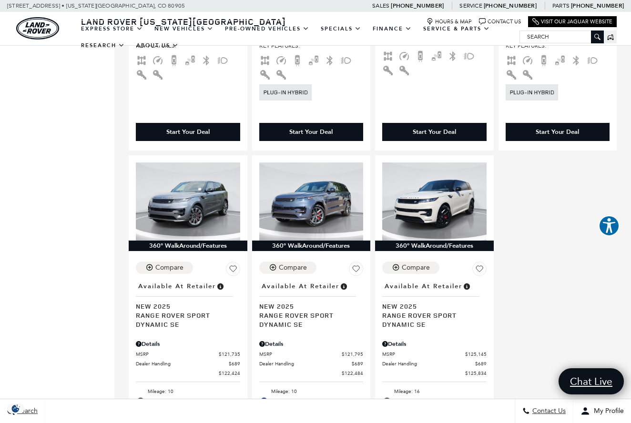
scroll to position [1950, 0]
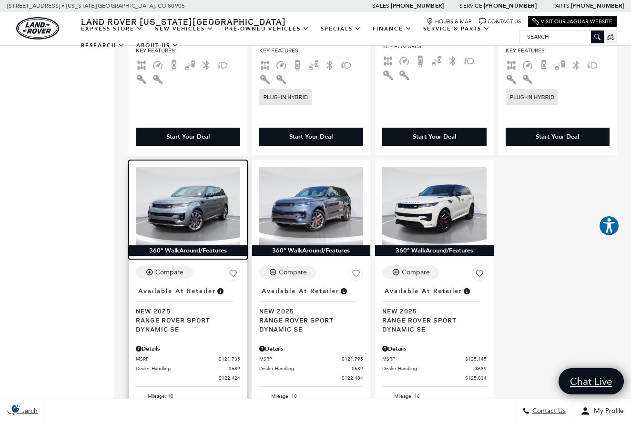
click at [182, 172] on img at bounding box center [188, 206] width 104 height 78
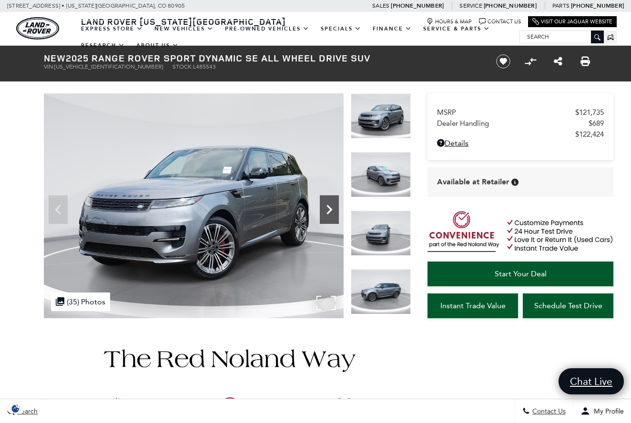
click at [331, 205] on icon "Next" at bounding box center [329, 209] width 19 height 19
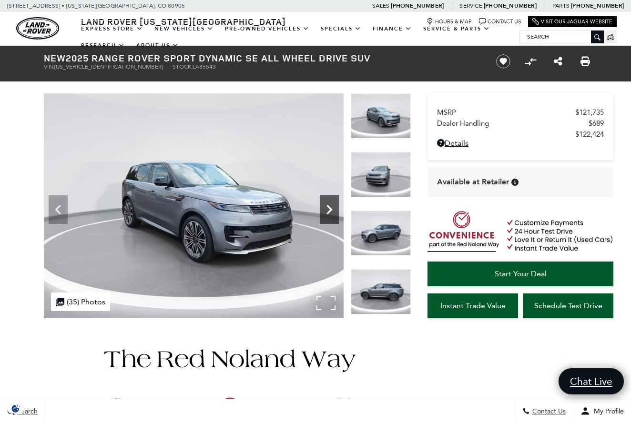
click at [331, 205] on icon "Next" at bounding box center [329, 209] width 19 height 19
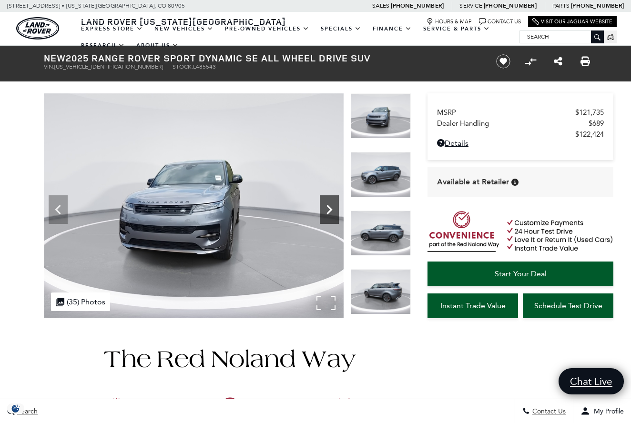
click at [331, 205] on icon "Next" at bounding box center [329, 209] width 19 height 19
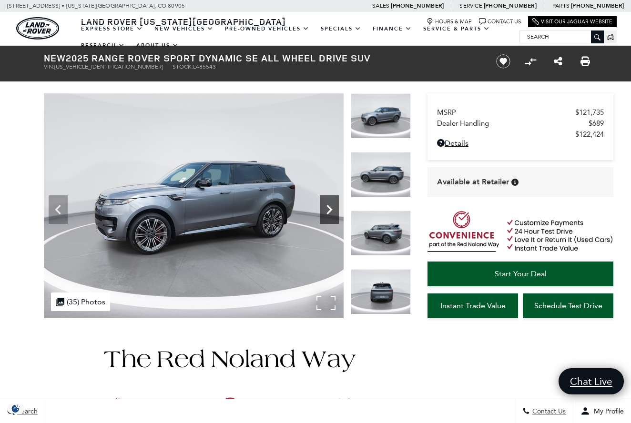
click at [331, 205] on icon "Next" at bounding box center [329, 209] width 19 height 19
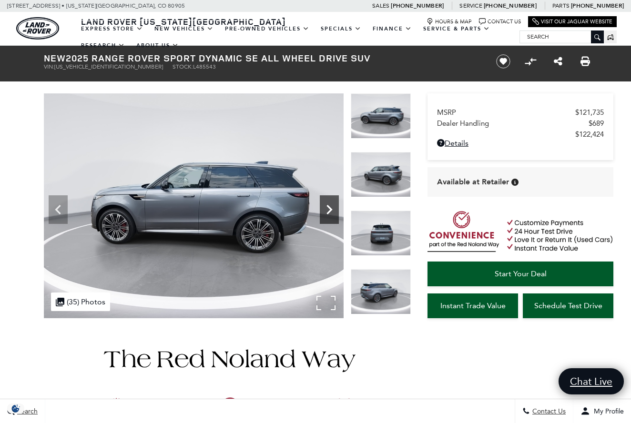
click at [331, 205] on icon "Next" at bounding box center [329, 209] width 19 height 19
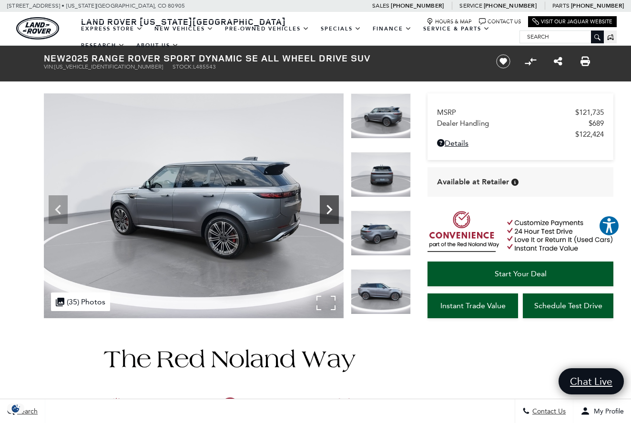
click at [331, 205] on icon "Next" at bounding box center [329, 209] width 19 height 19
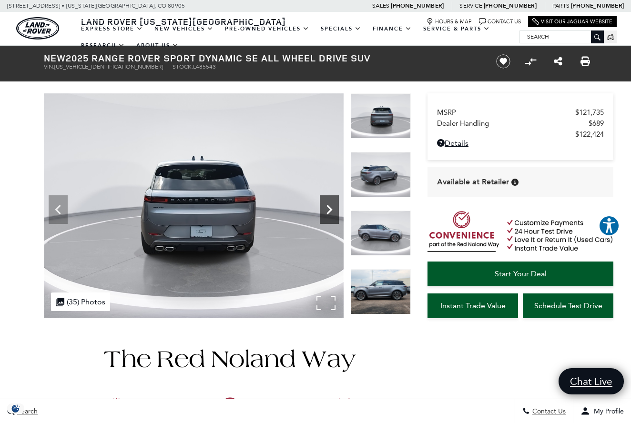
click at [331, 205] on icon "Next" at bounding box center [329, 209] width 19 height 19
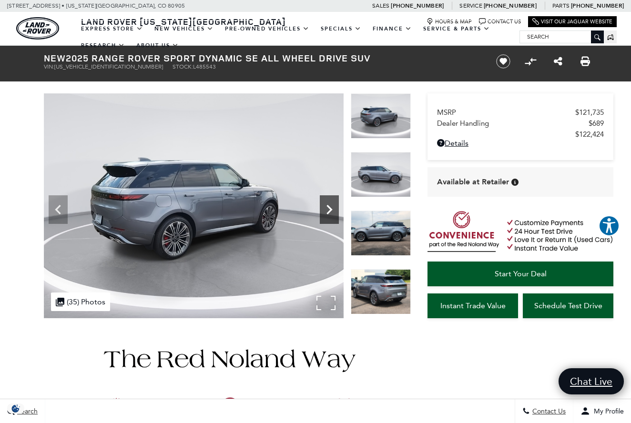
click at [331, 205] on icon "Next" at bounding box center [329, 209] width 19 height 19
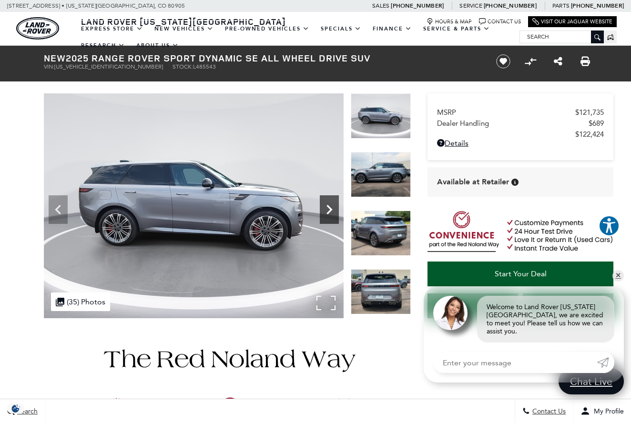
click at [331, 205] on icon "Next" at bounding box center [329, 209] width 19 height 19
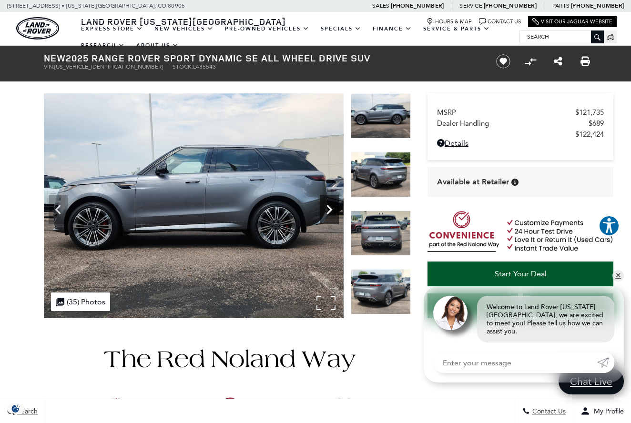
click at [331, 205] on icon "Next" at bounding box center [329, 209] width 19 height 19
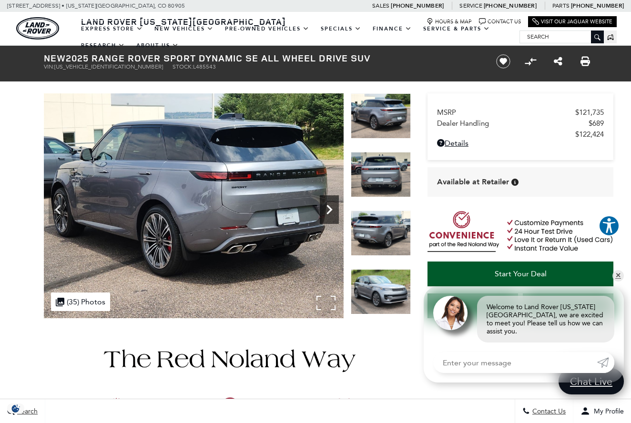
click at [331, 205] on icon "Next" at bounding box center [329, 209] width 19 height 19
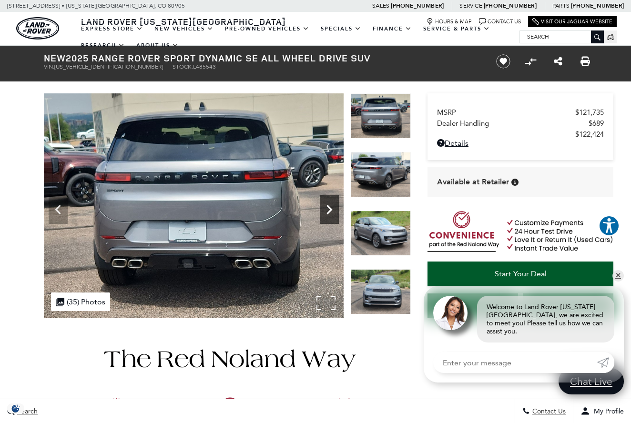
click at [331, 205] on icon "Next" at bounding box center [329, 209] width 19 height 19
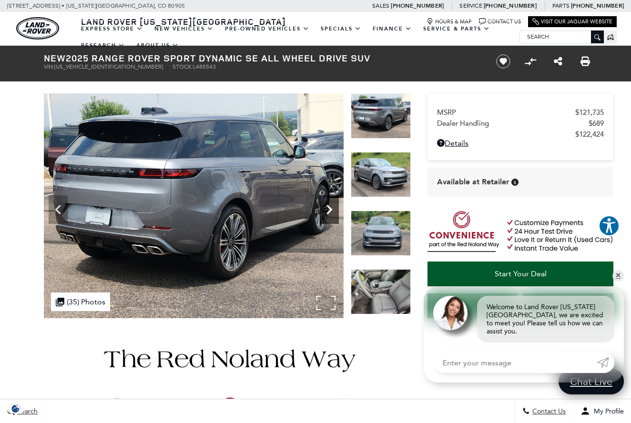
click at [332, 206] on icon "Next" at bounding box center [329, 209] width 19 height 19
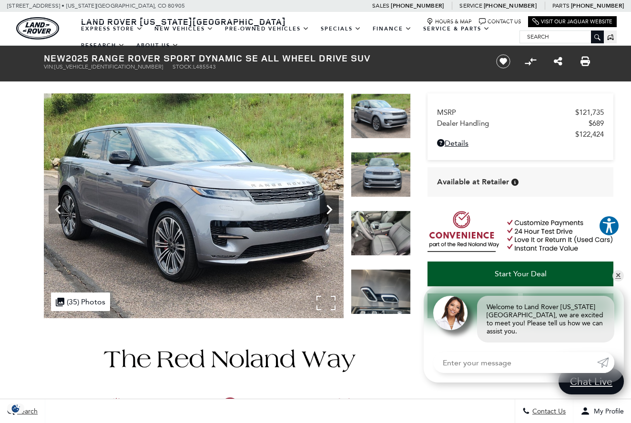
click at [332, 206] on icon "Next" at bounding box center [329, 209] width 19 height 19
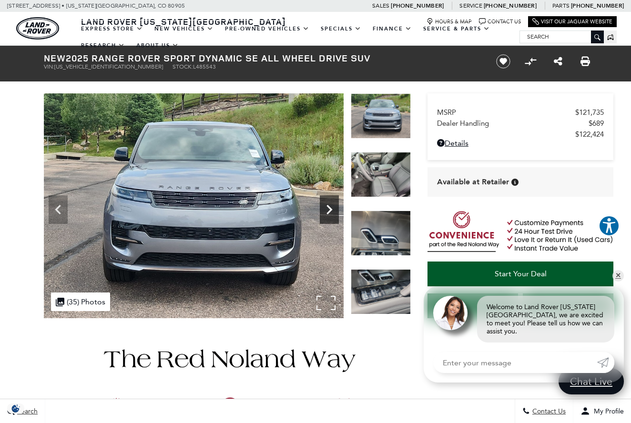
click at [332, 206] on icon "Next" at bounding box center [329, 209] width 19 height 19
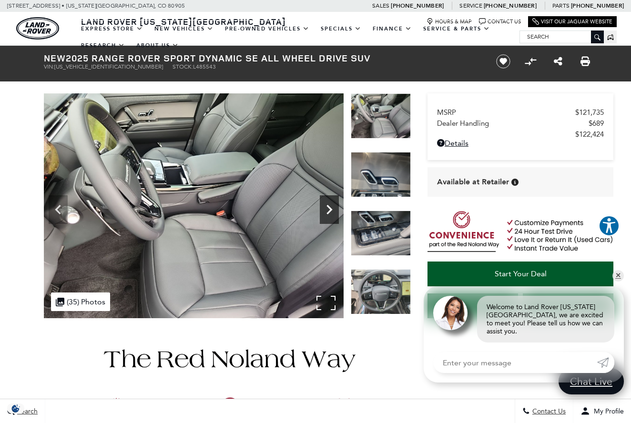
click at [332, 206] on icon "Next" at bounding box center [329, 209] width 19 height 19
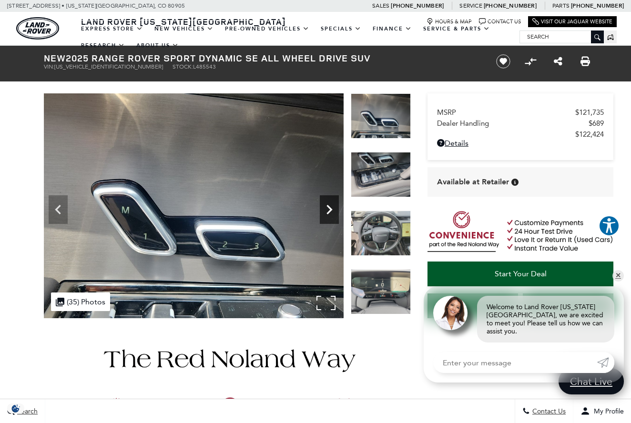
click at [332, 206] on icon "Next" at bounding box center [329, 209] width 19 height 19
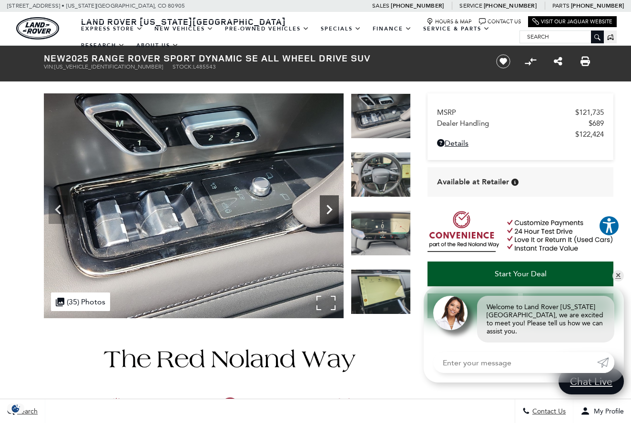
click at [332, 206] on icon "Next" at bounding box center [329, 209] width 19 height 19
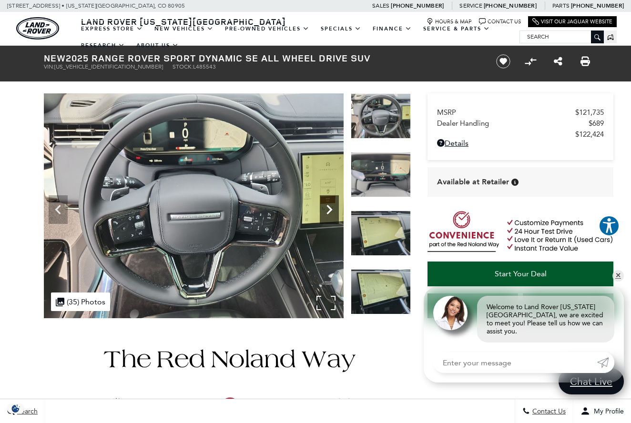
click at [332, 205] on icon "Next" at bounding box center [329, 209] width 19 height 19
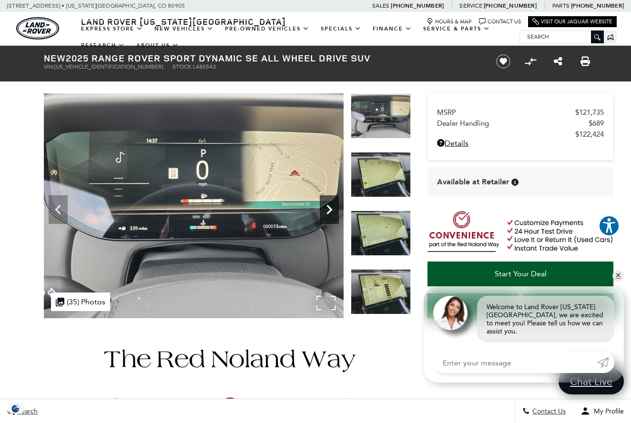
click at [332, 205] on icon "Next" at bounding box center [329, 209] width 19 height 19
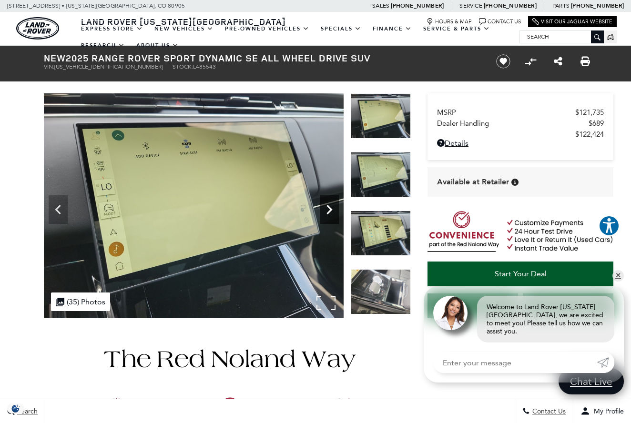
click at [332, 205] on icon "Next" at bounding box center [329, 209] width 19 height 19
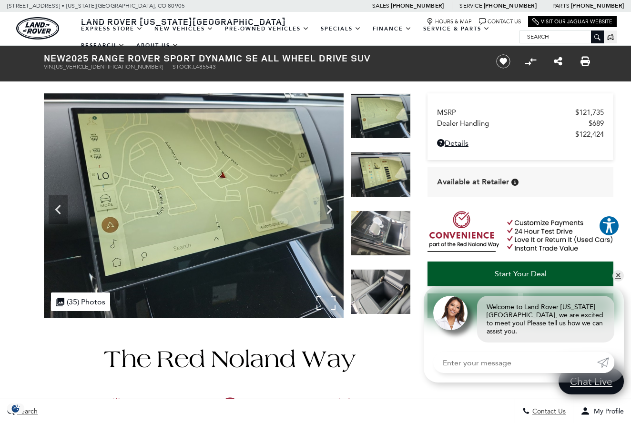
click at [288, 212] on img at bounding box center [194, 205] width 300 height 225
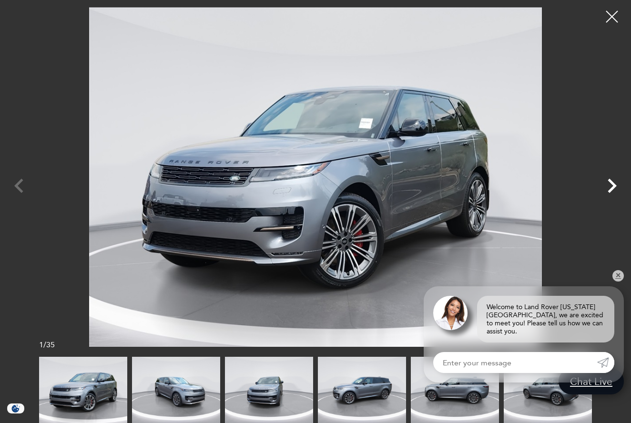
click at [615, 184] on icon "Next" at bounding box center [612, 186] width 29 height 29
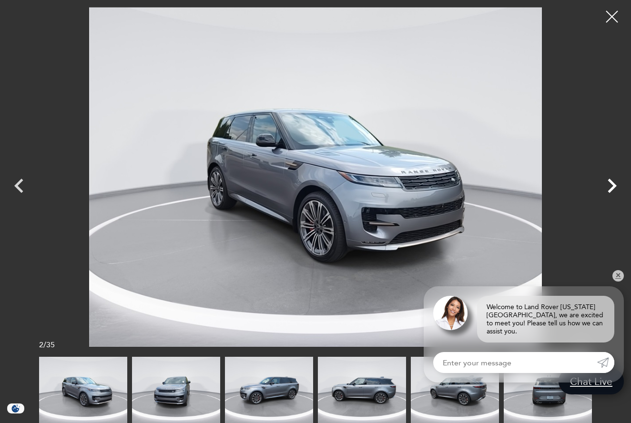
click at [615, 184] on icon "Next" at bounding box center [612, 186] width 29 height 29
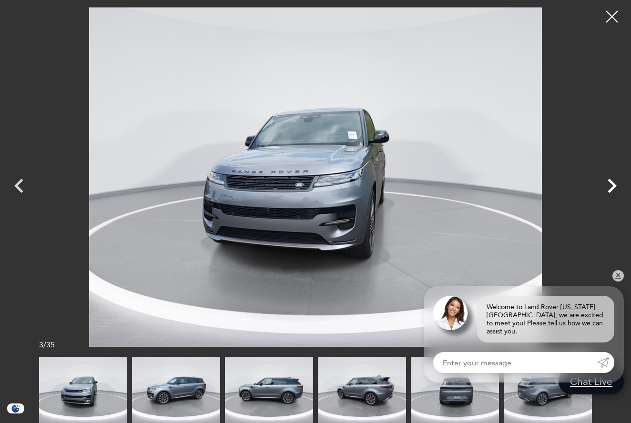
click at [615, 184] on icon "Next" at bounding box center [612, 186] width 29 height 29
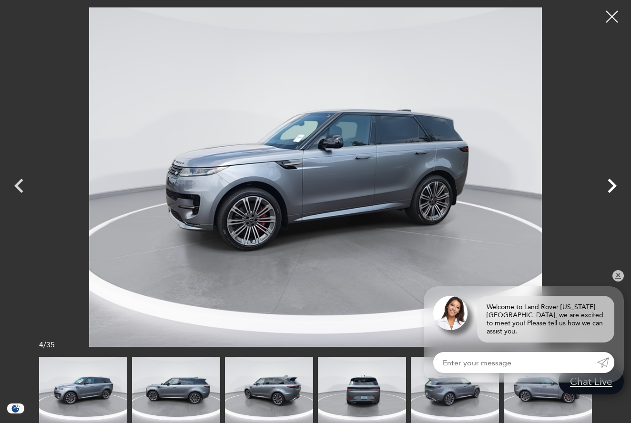
click at [615, 184] on icon "Next" at bounding box center [612, 186] width 29 height 29
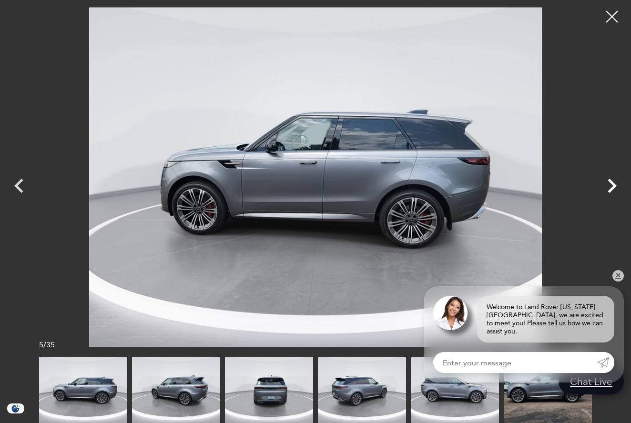
click at [615, 184] on icon "Next" at bounding box center [612, 186] width 29 height 29
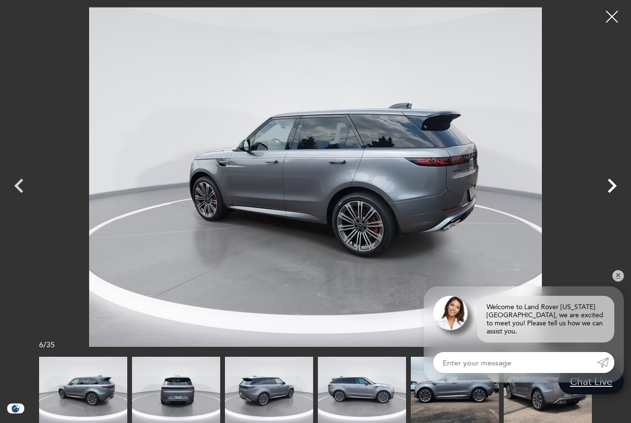
click at [615, 184] on icon "Next" at bounding box center [612, 186] width 29 height 29
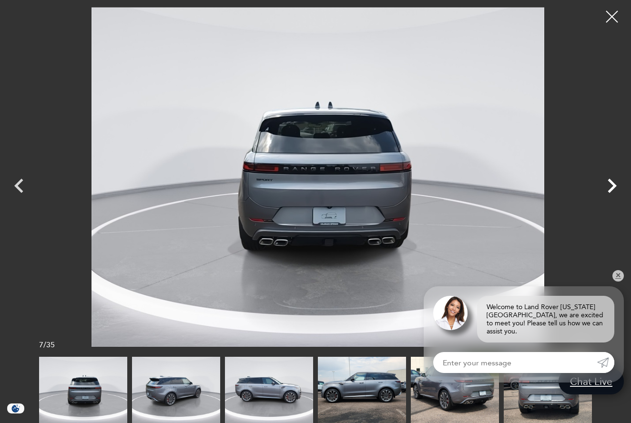
click at [615, 182] on icon "Next" at bounding box center [612, 186] width 29 height 29
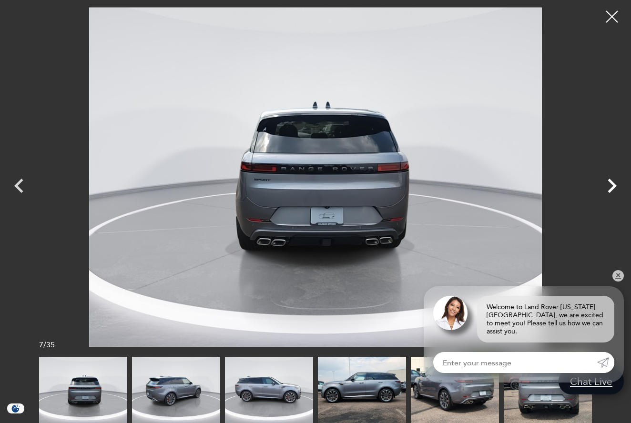
click at [610, 182] on icon "Next" at bounding box center [612, 186] width 29 height 29
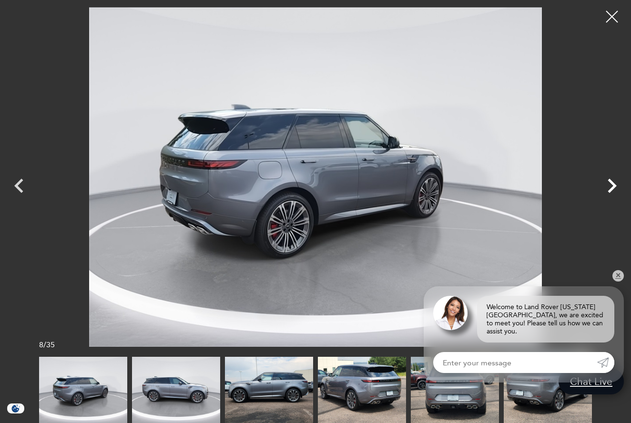
click at [610, 182] on icon "Next" at bounding box center [612, 186] width 29 height 29
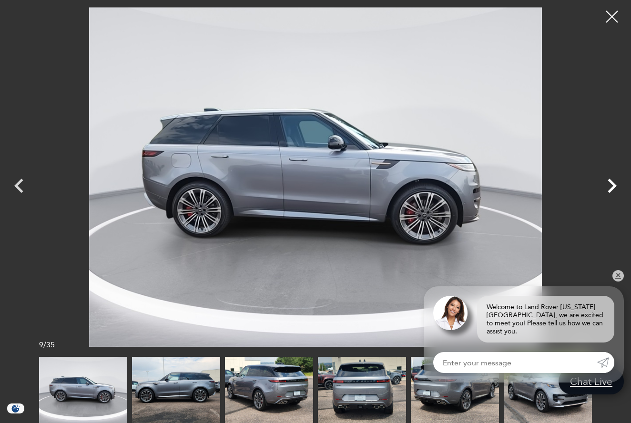
click at [610, 182] on icon "Next" at bounding box center [612, 186] width 29 height 29
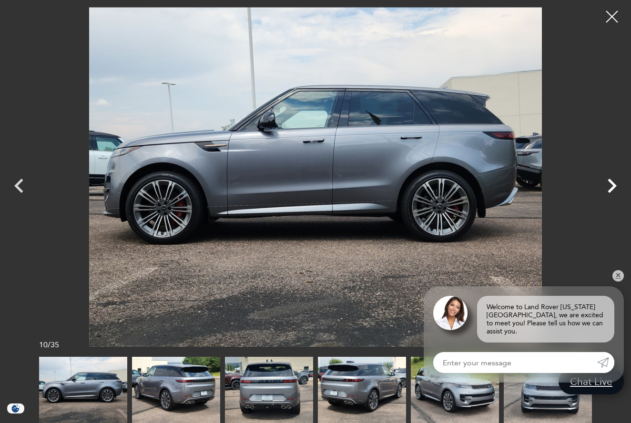
click at [610, 181] on icon "Next" at bounding box center [612, 186] width 9 height 14
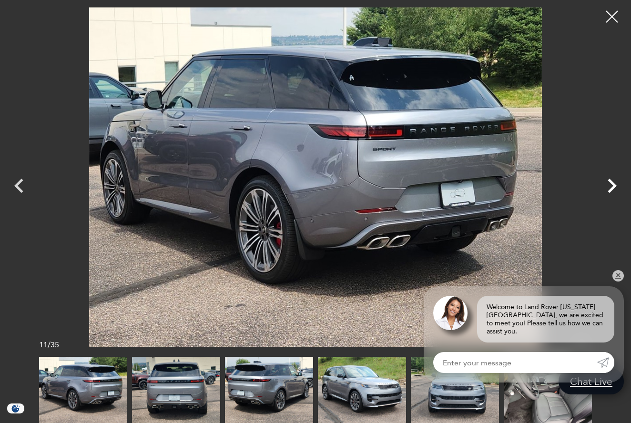
click at [610, 182] on icon "Next" at bounding box center [612, 186] width 9 height 14
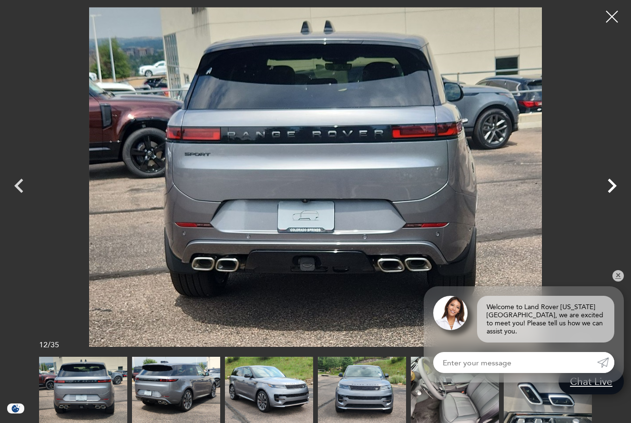
click at [610, 182] on icon "Next" at bounding box center [612, 186] width 9 height 14
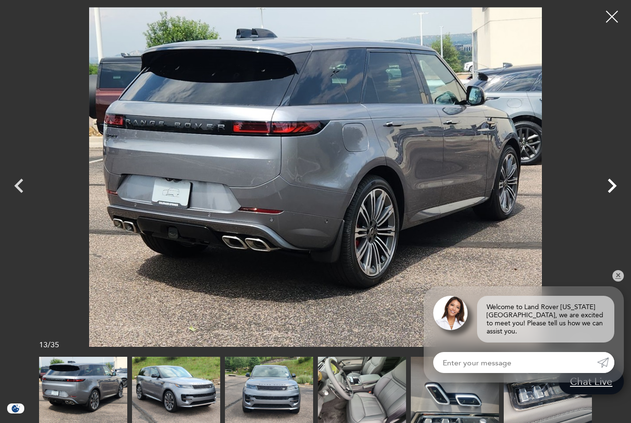
click at [610, 182] on icon "Next" at bounding box center [612, 186] width 9 height 14
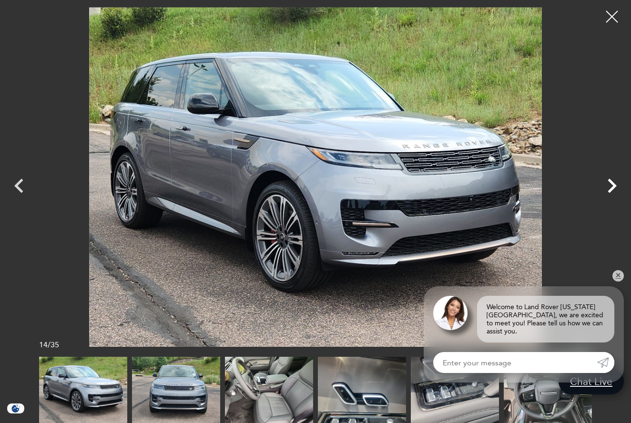
click at [610, 182] on icon "Next" at bounding box center [612, 186] width 9 height 14
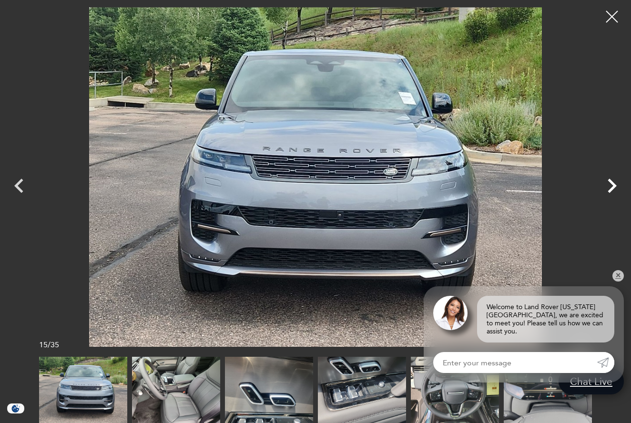
click at [610, 182] on icon "Next" at bounding box center [612, 186] width 9 height 14
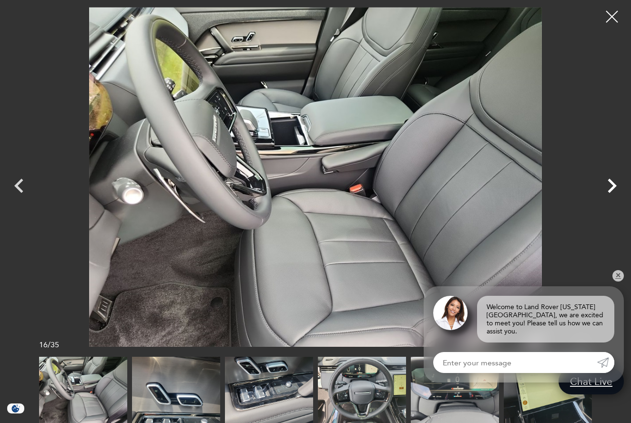
click at [610, 182] on icon "Next" at bounding box center [612, 186] width 9 height 14
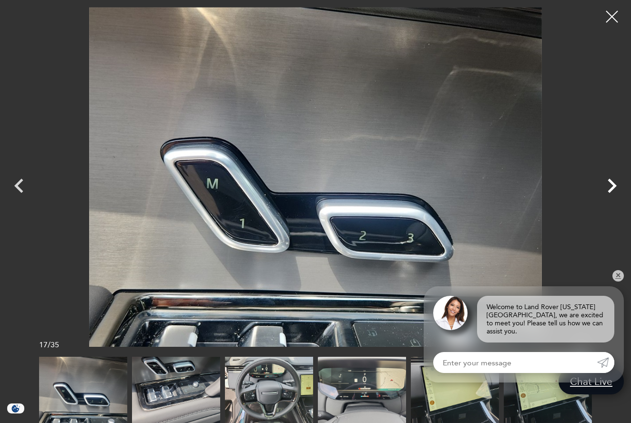
click at [610, 182] on icon "Next" at bounding box center [612, 186] width 9 height 14
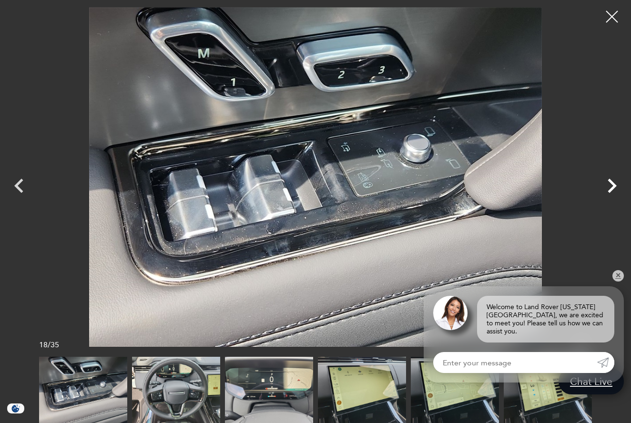
click at [610, 182] on icon "Next" at bounding box center [612, 186] width 9 height 14
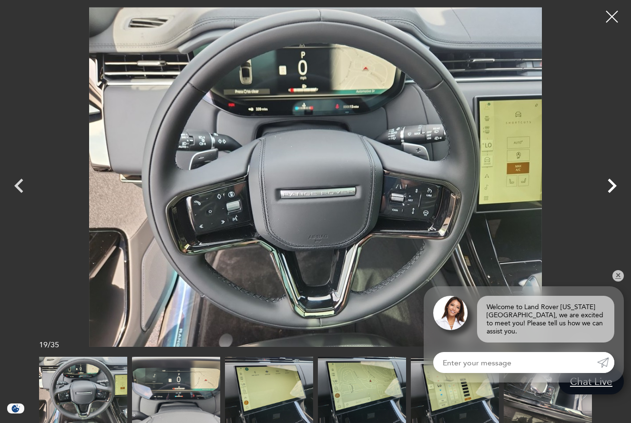
click at [610, 182] on icon "Next" at bounding box center [612, 186] width 9 height 14
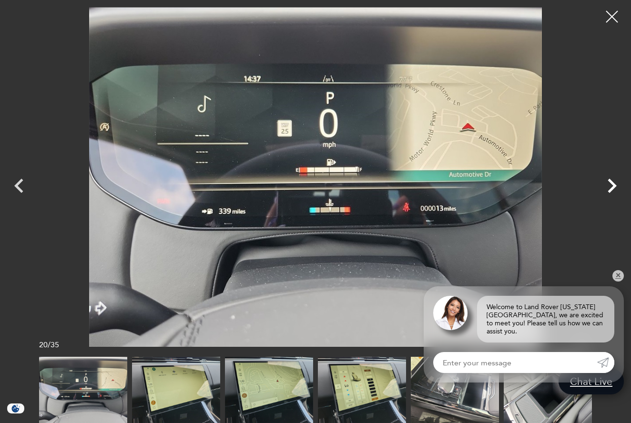
click at [610, 182] on icon "Next" at bounding box center [612, 186] width 9 height 14
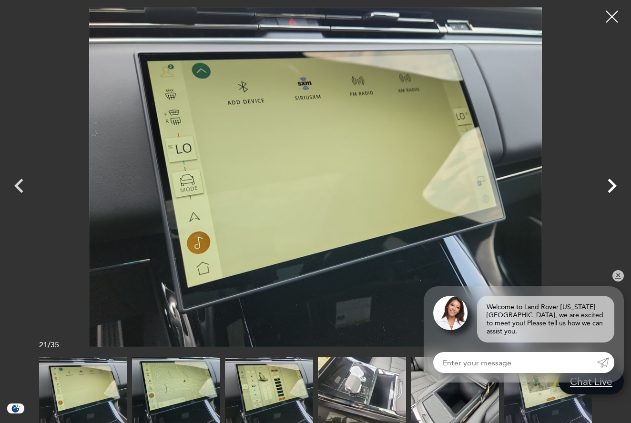
click at [610, 182] on icon "Next" at bounding box center [612, 186] width 9 height 14
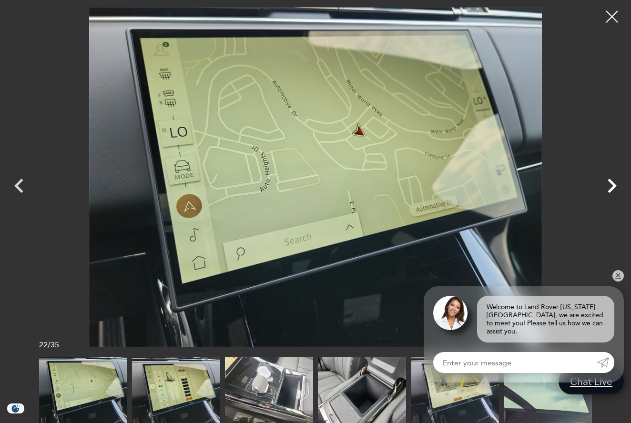
click at [610, 182] on icon "Next" at bounding box center [612, 186] width 9 height 14
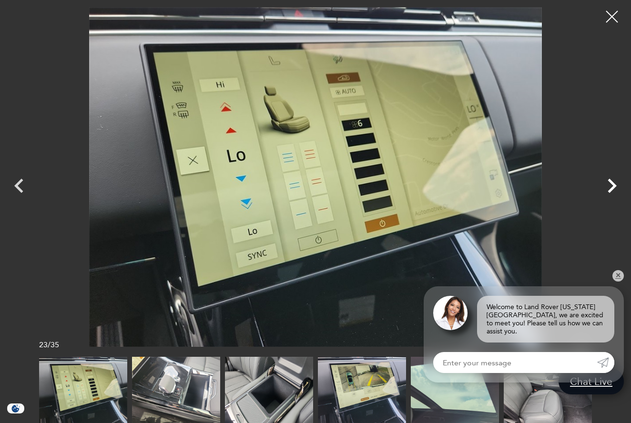
click at [610, 182] on icon "Next" at bounding box center [612, 186] width 9 height 14
